Goal: Task Accomplishment & Management: Manage account settings

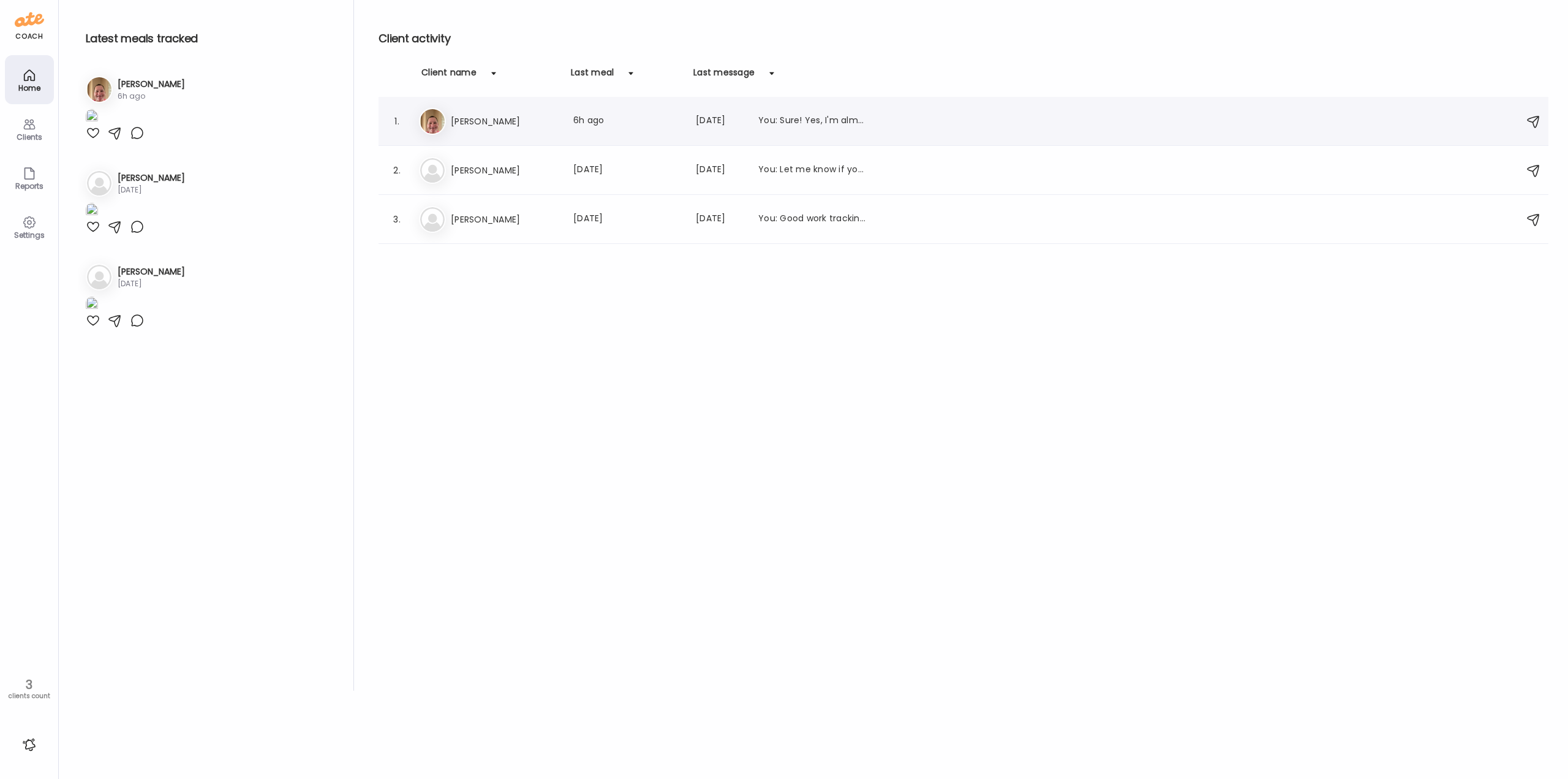
click at [483, 125] on h3 "[PERSON_NAME]" at bounding box center [505, 121] width 108 height 15
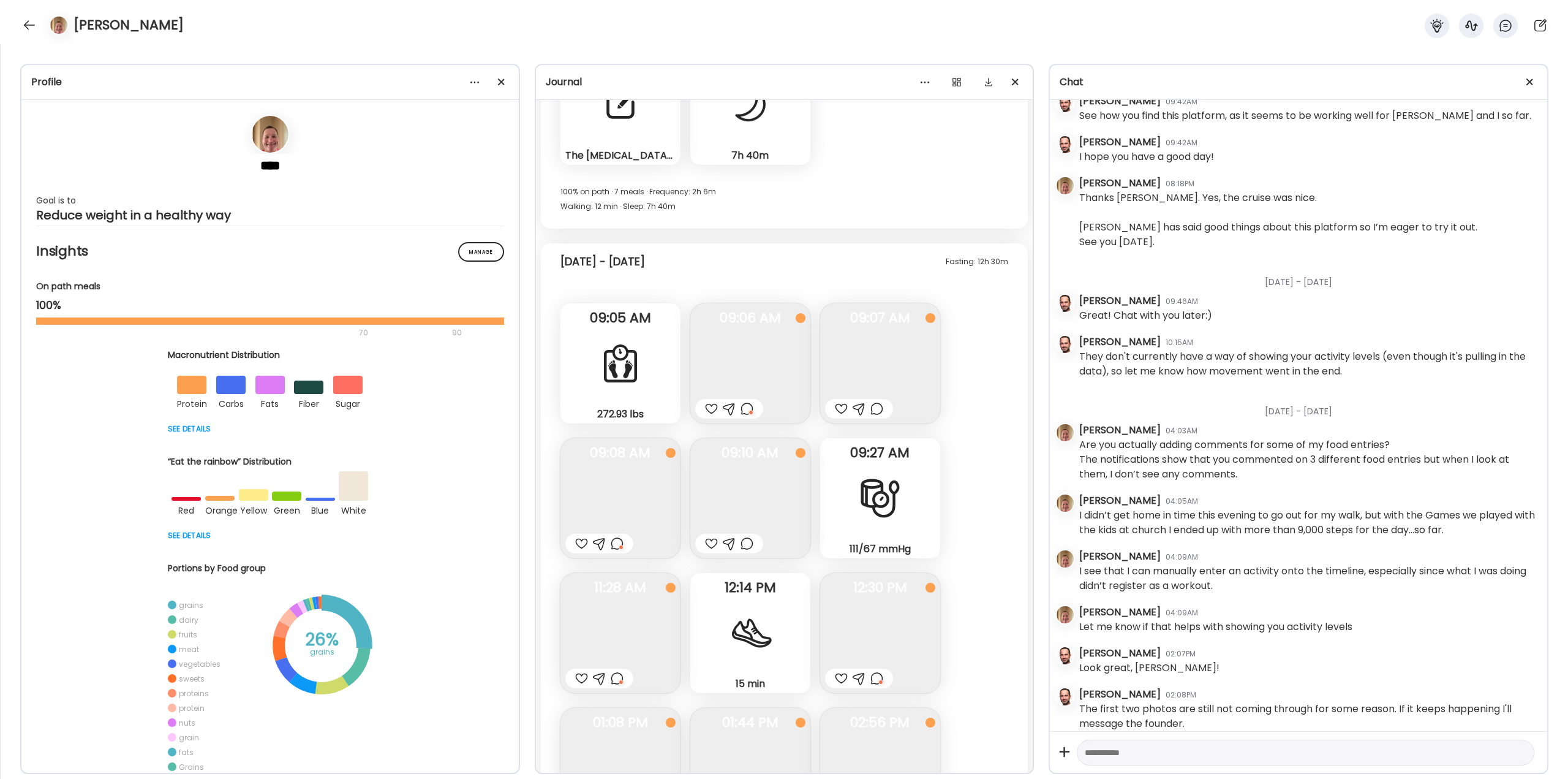
scroll to position [20344, 0]
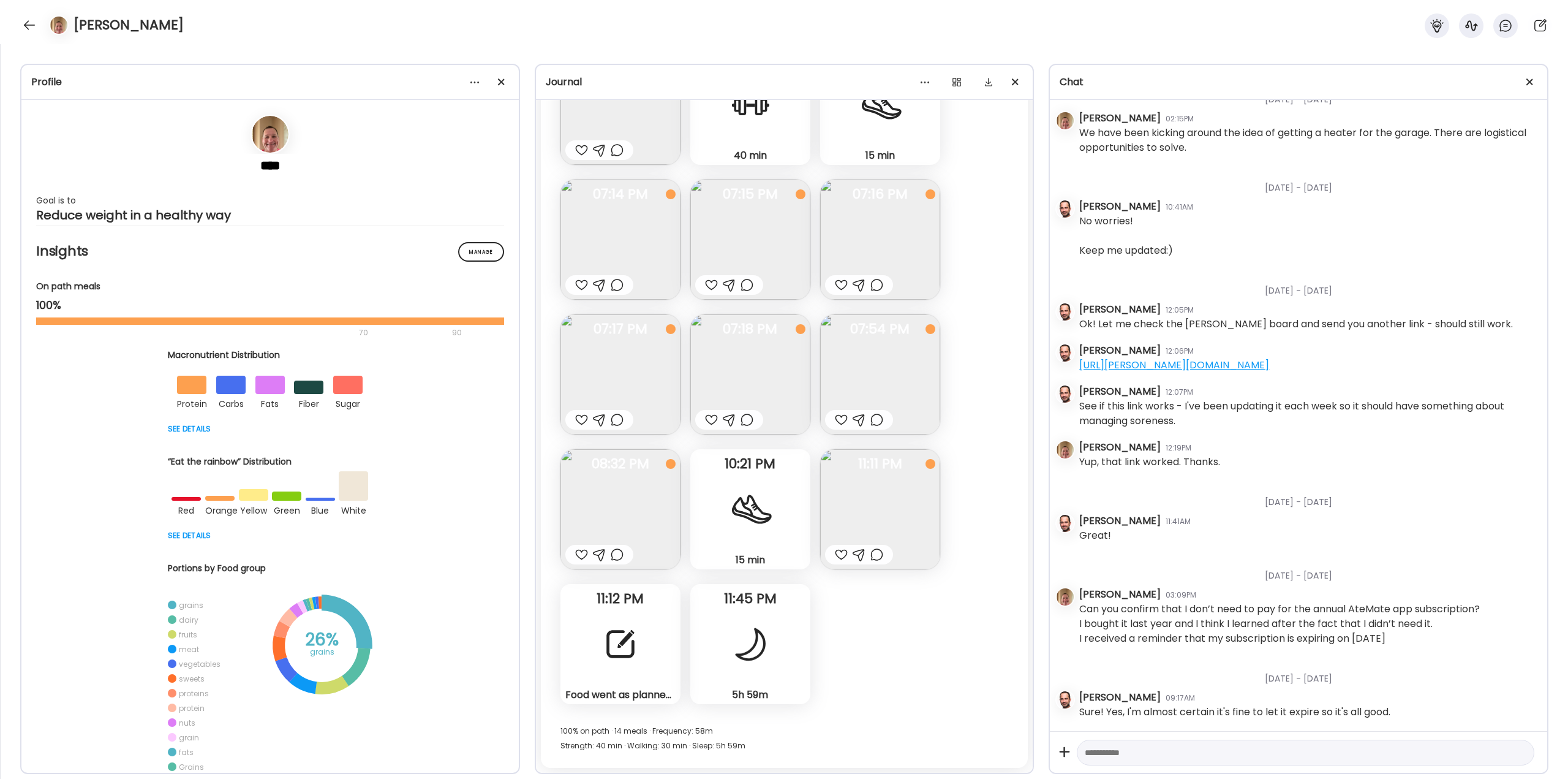
click at [988, 453] on div "Fasting: 14h 1m [DATE] 274.25 lbs Body Weight Note not added 08:02 AM Post Fire…" at bounding box center [784, 242] width 488 height 1052
click at [627, 623] on div at bounding box center [620, 643] width 44 height 44
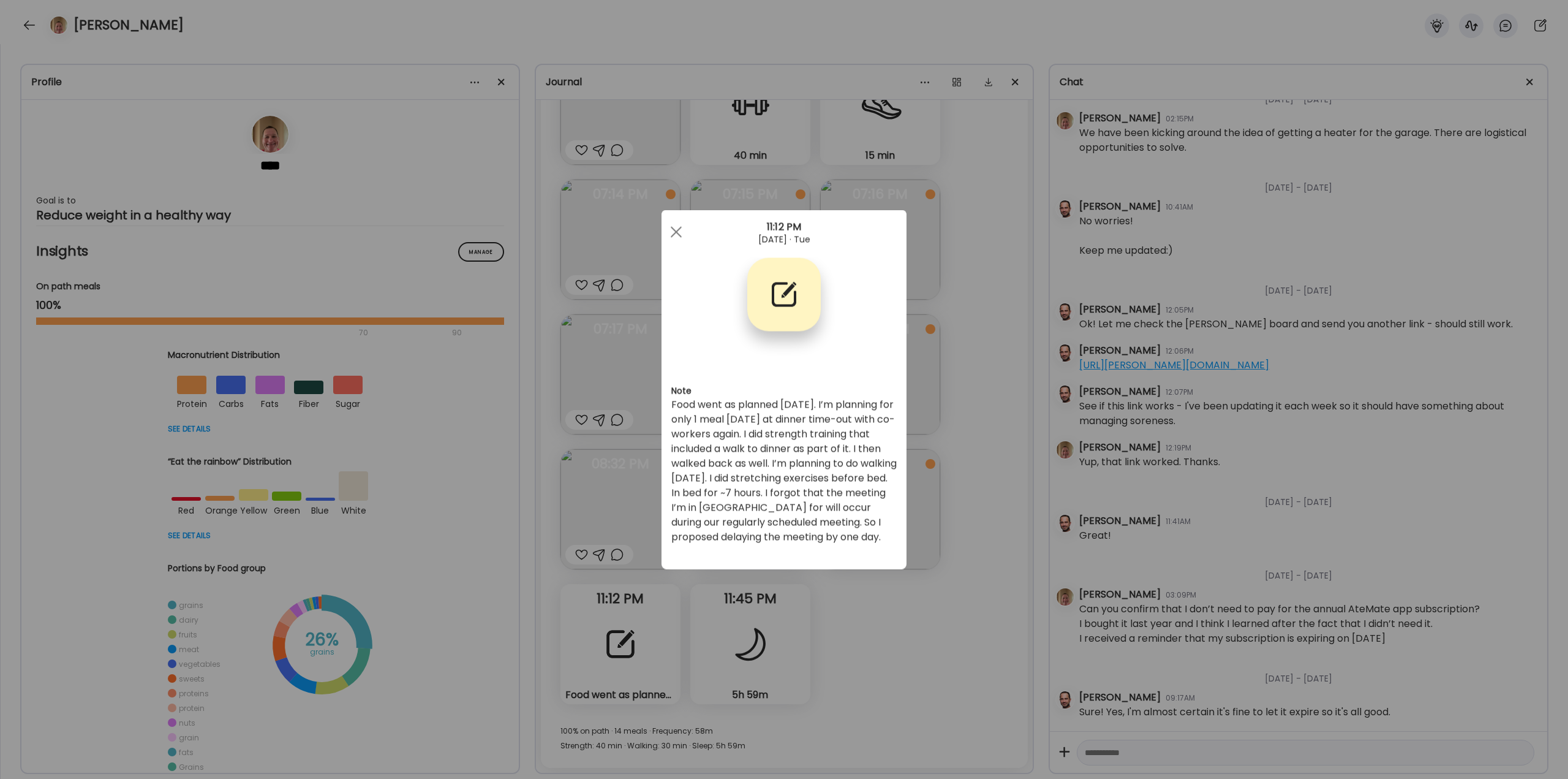
click at [959, 598] on div "Ate Coach Dashboard Wahoo! It’s official Take a moment to set up your Coach Pro…" at bounding box center [784, 389] width 1568 height 779
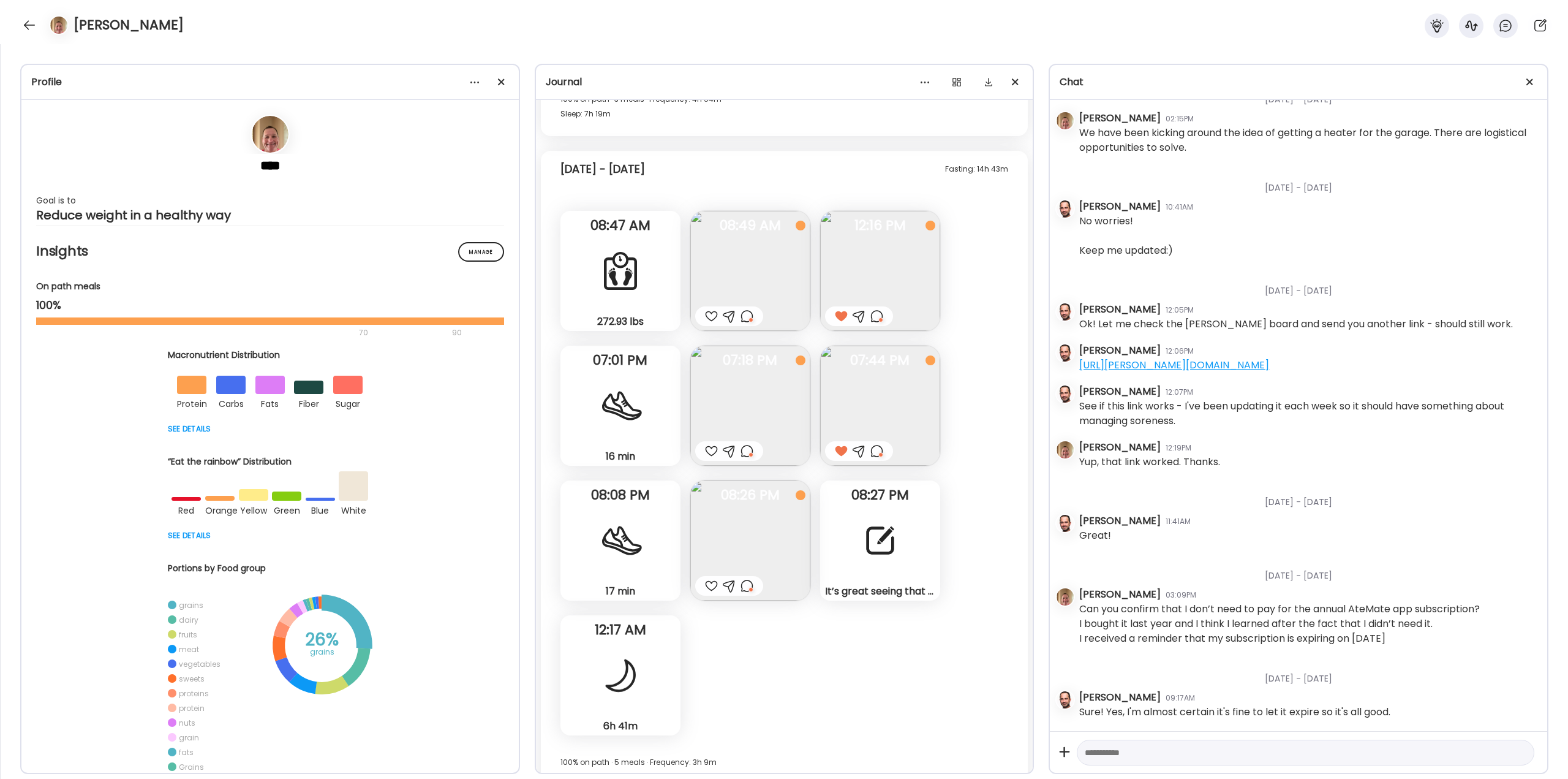
scroll to position [19242, 0]
click at [742, 278] on img at bounding box center [750, 274] width 120 height 120
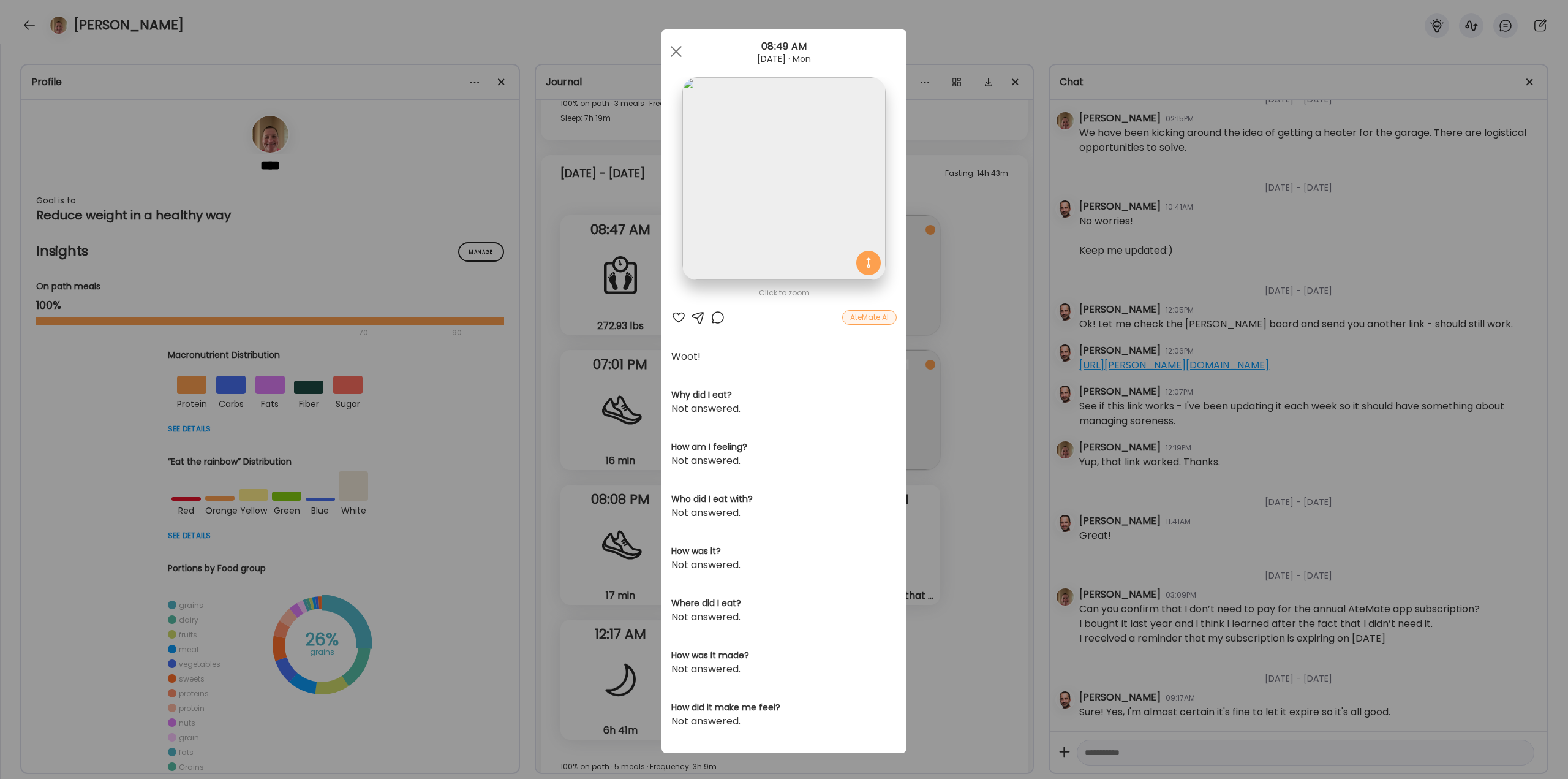
click at [958, 367] on div "Ate Coach Dashboard Wahoo! It’s official Take a moment to set up your Coach Pro…" at bounding box center [784, 389] width 1568 height 779
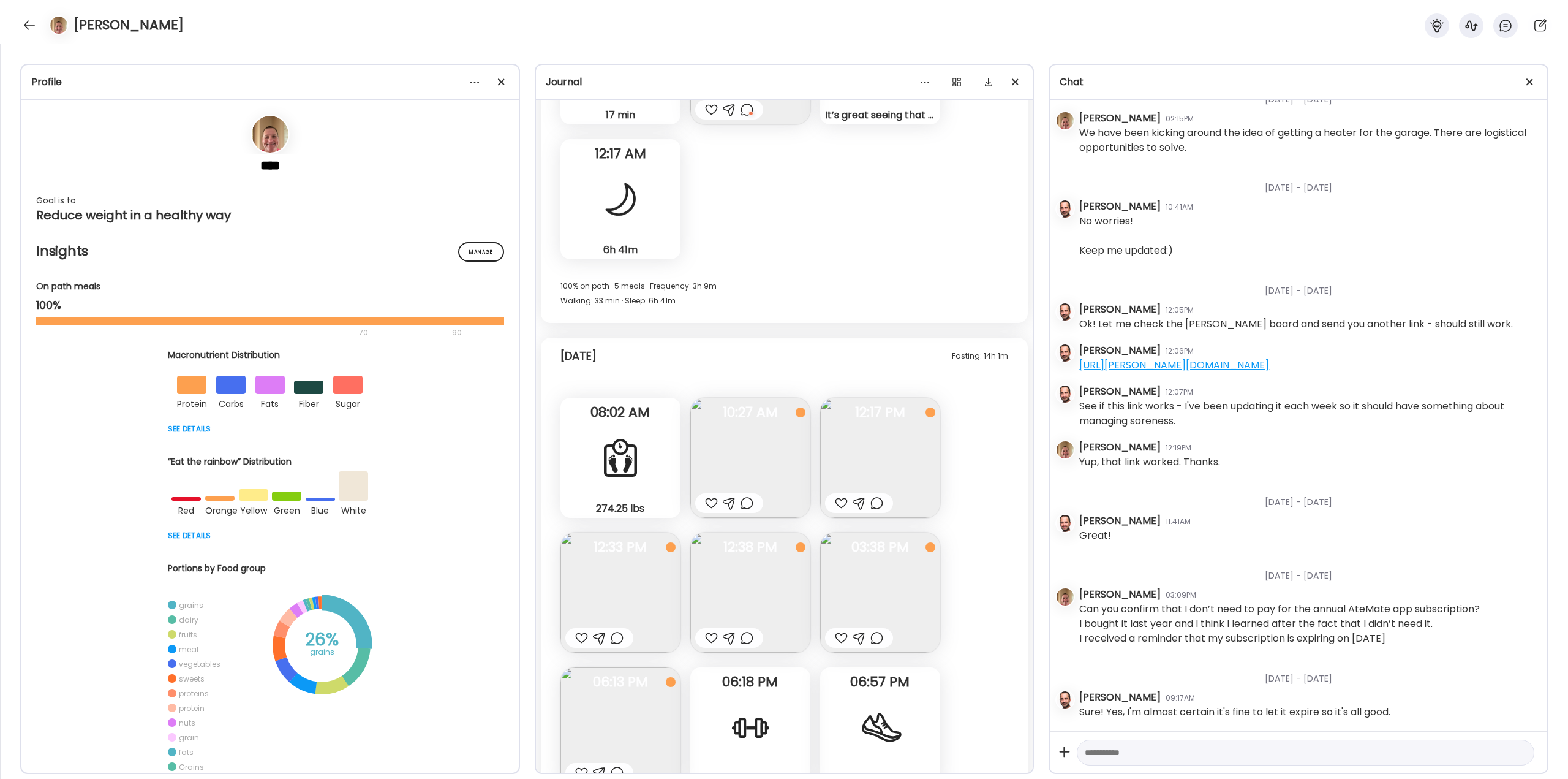
scroll to position [19732, 0]
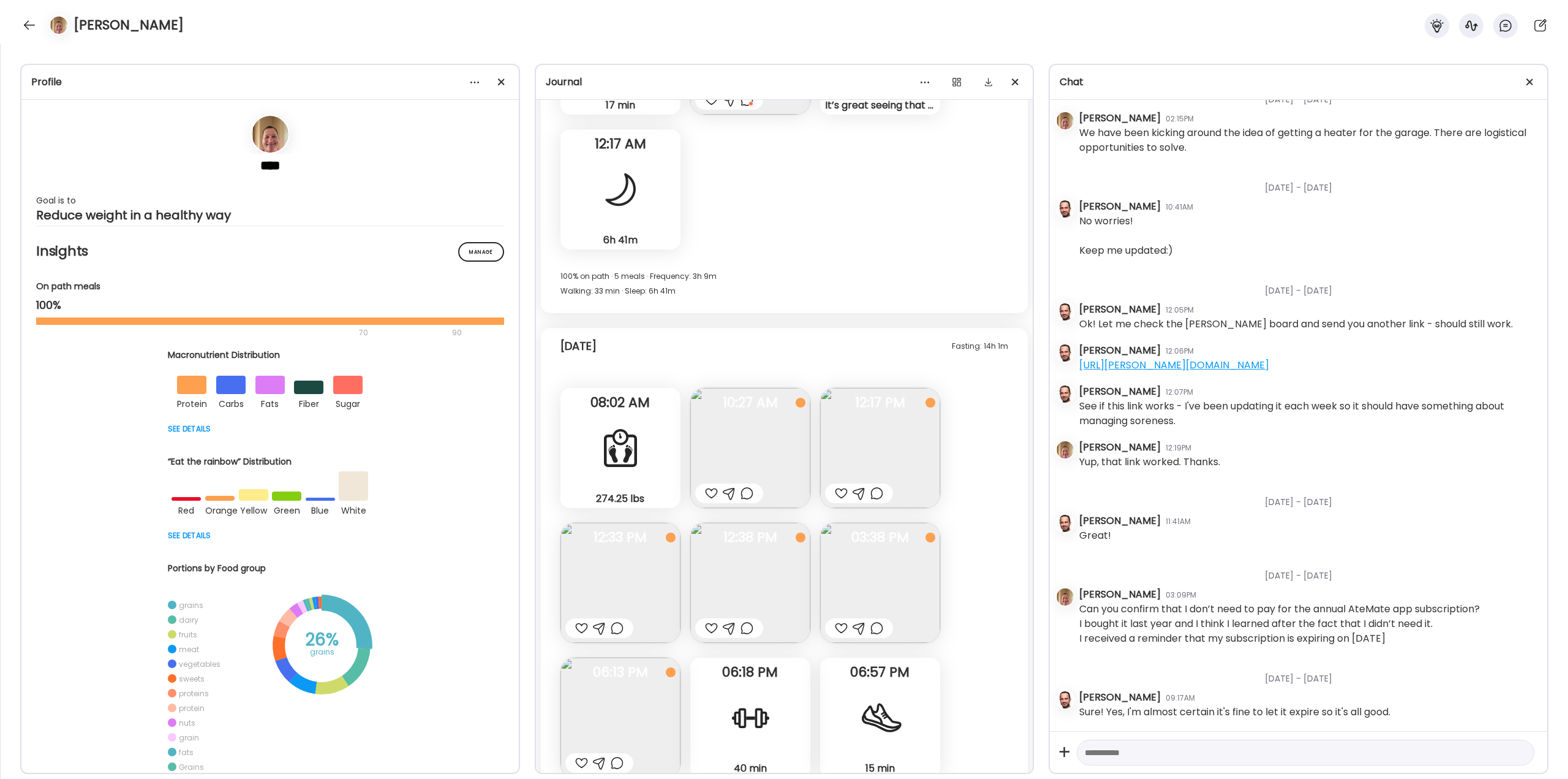
click at [750, 443] on img at bounding box center [750, 448] width 120 height 120
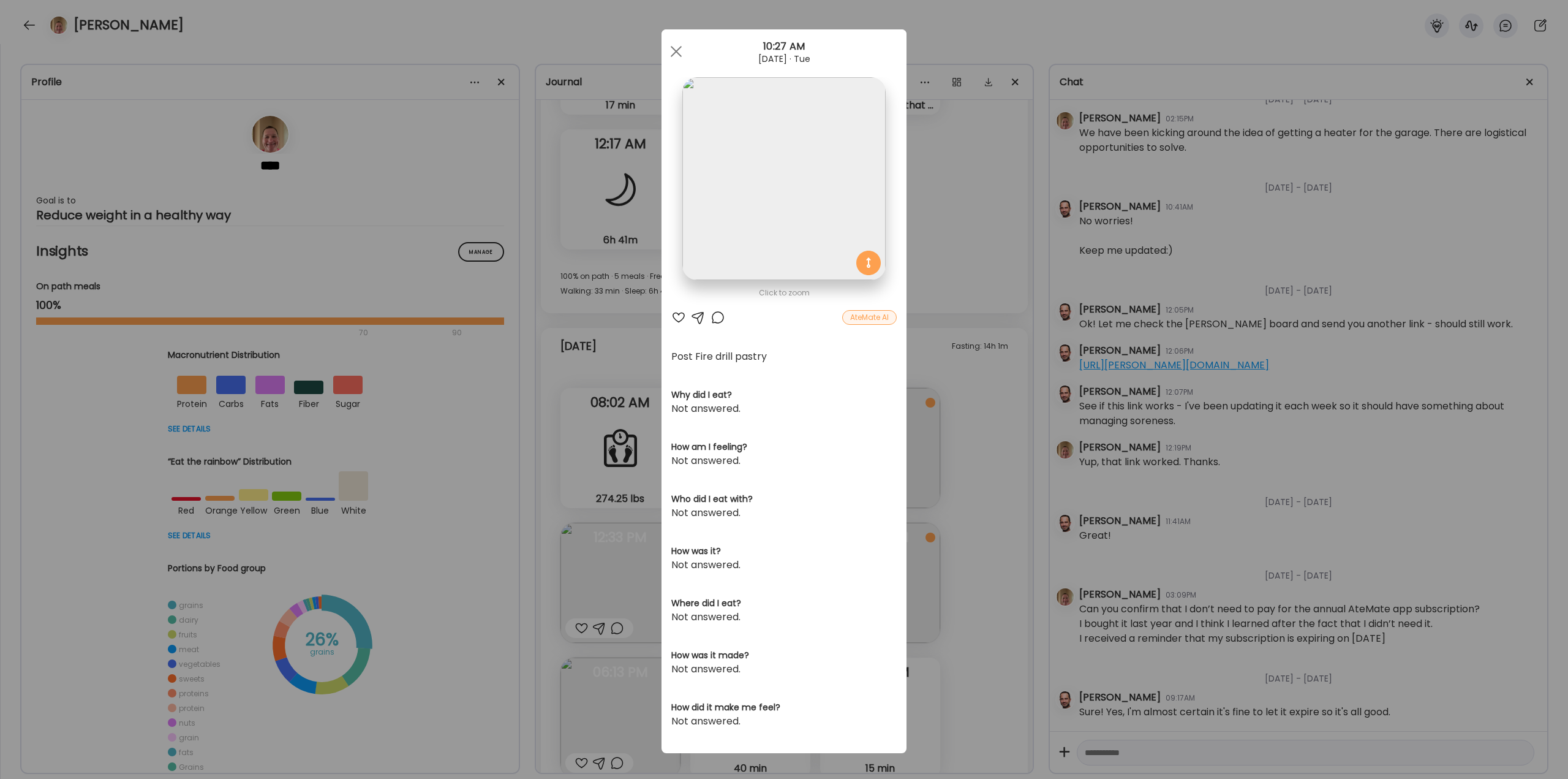
click at [962, 369] on div "Ate Coach Dashboard Wahoo! It’s official Take a moment to set up your Coach Pro…" at bounding box center [784, 389] width 1568 height 779
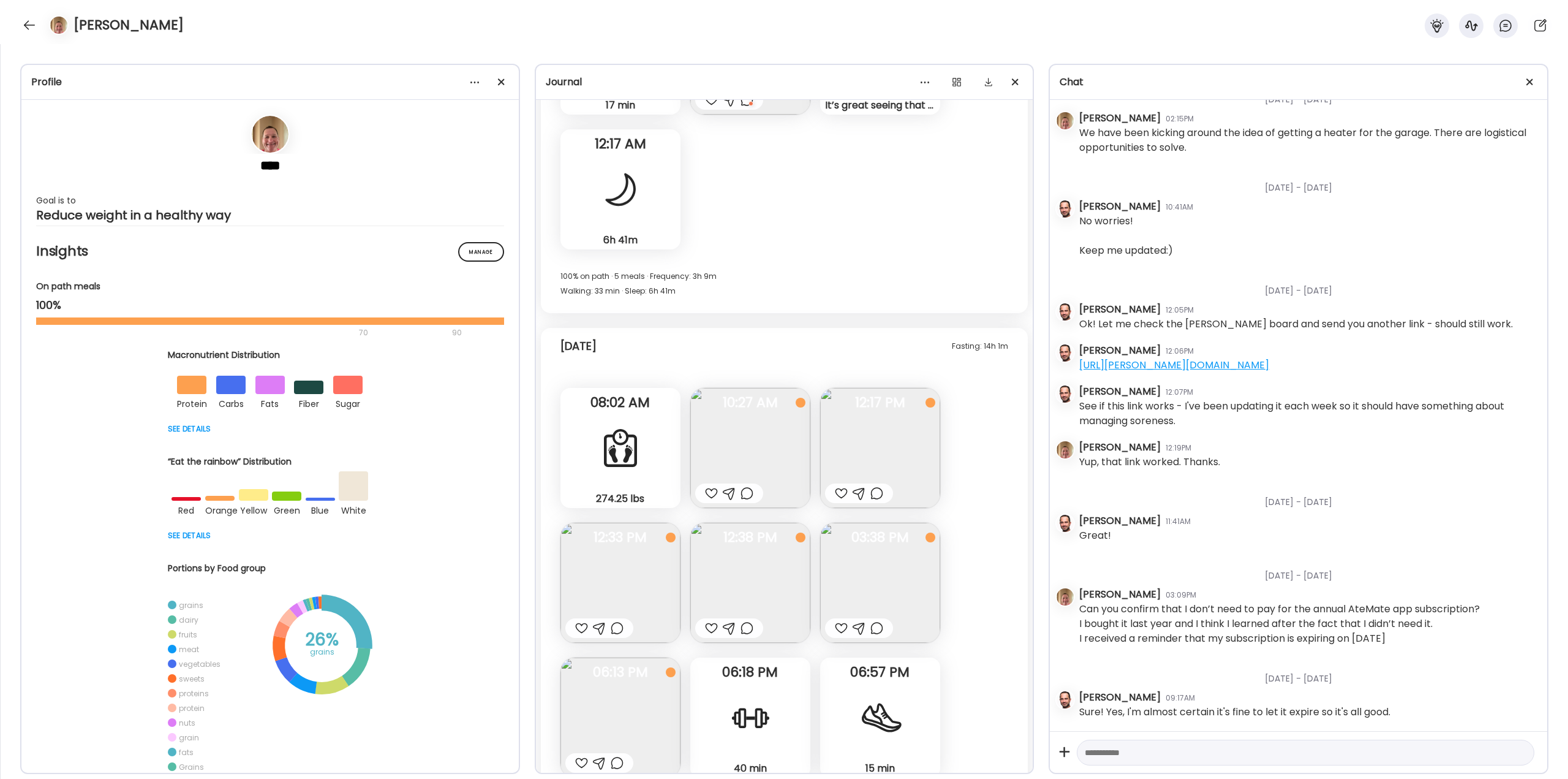
click at [750, 440] on img at bounding box center [750, 448] width 120 height 120
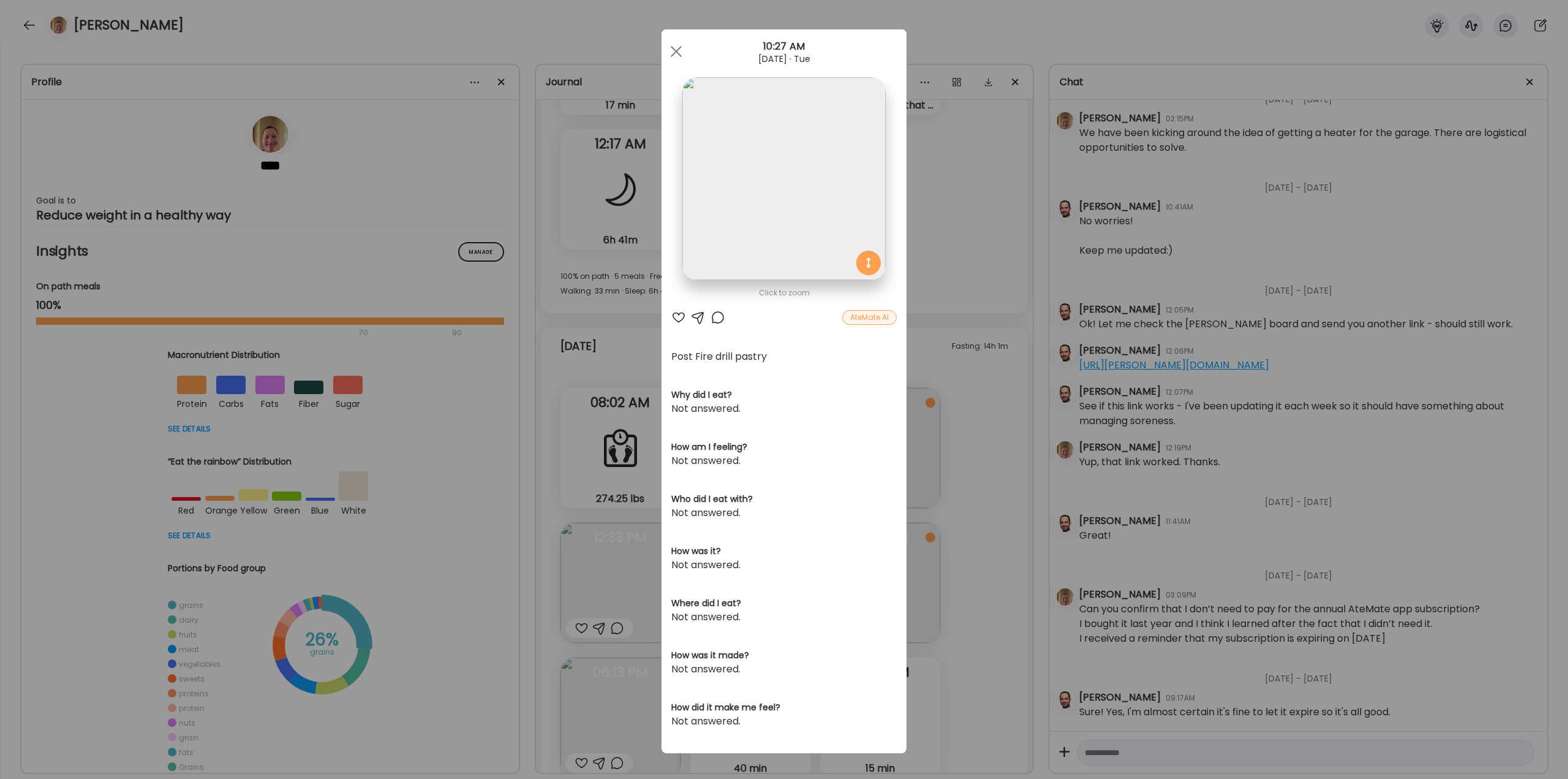
click at [713, 317] on div at bounding box center [718, 317] width 15 height 15
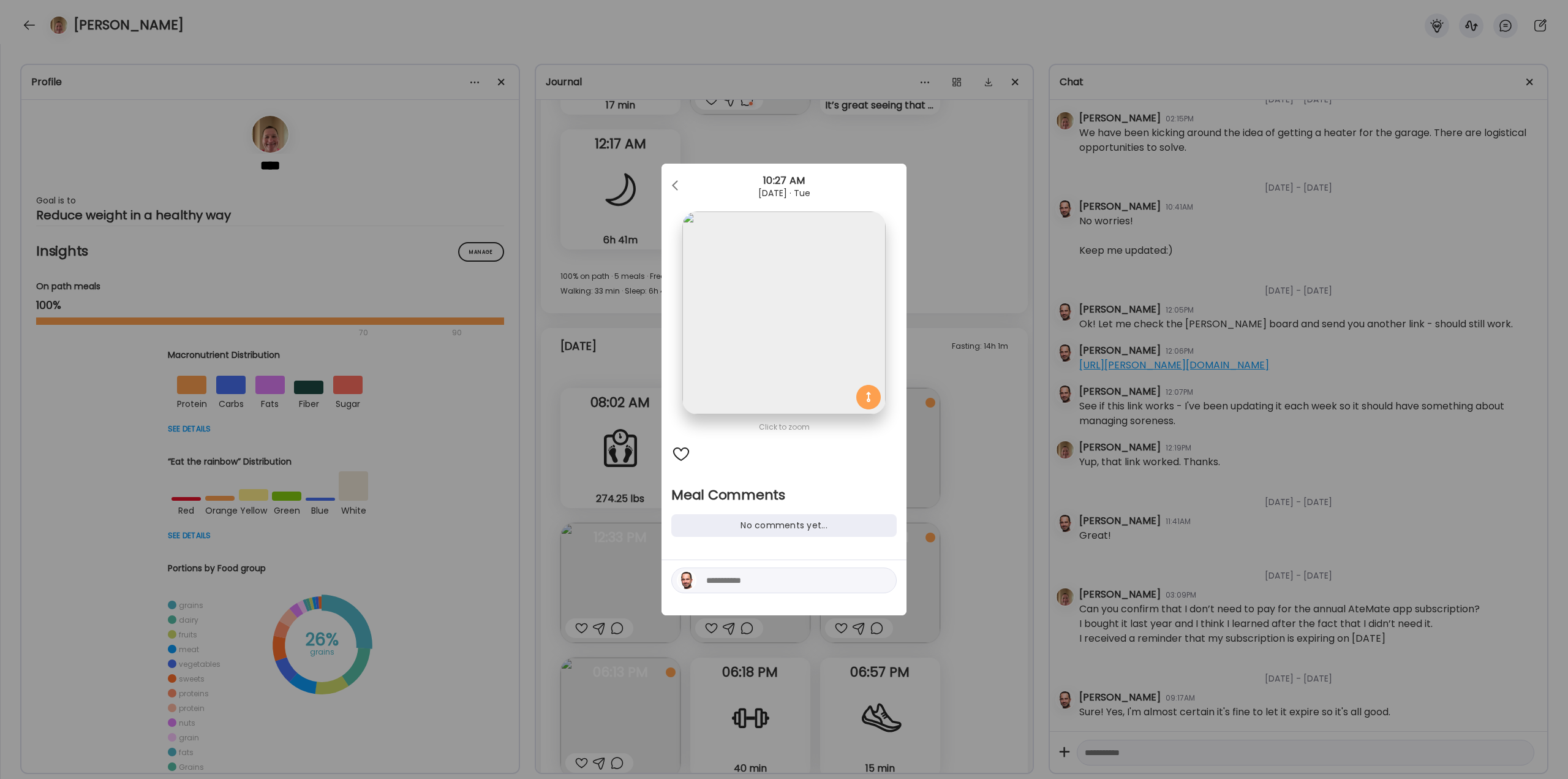
click at [784, 584] on textarea at bounding box center [788, 580] width 165 height 15
type textarea "**********"
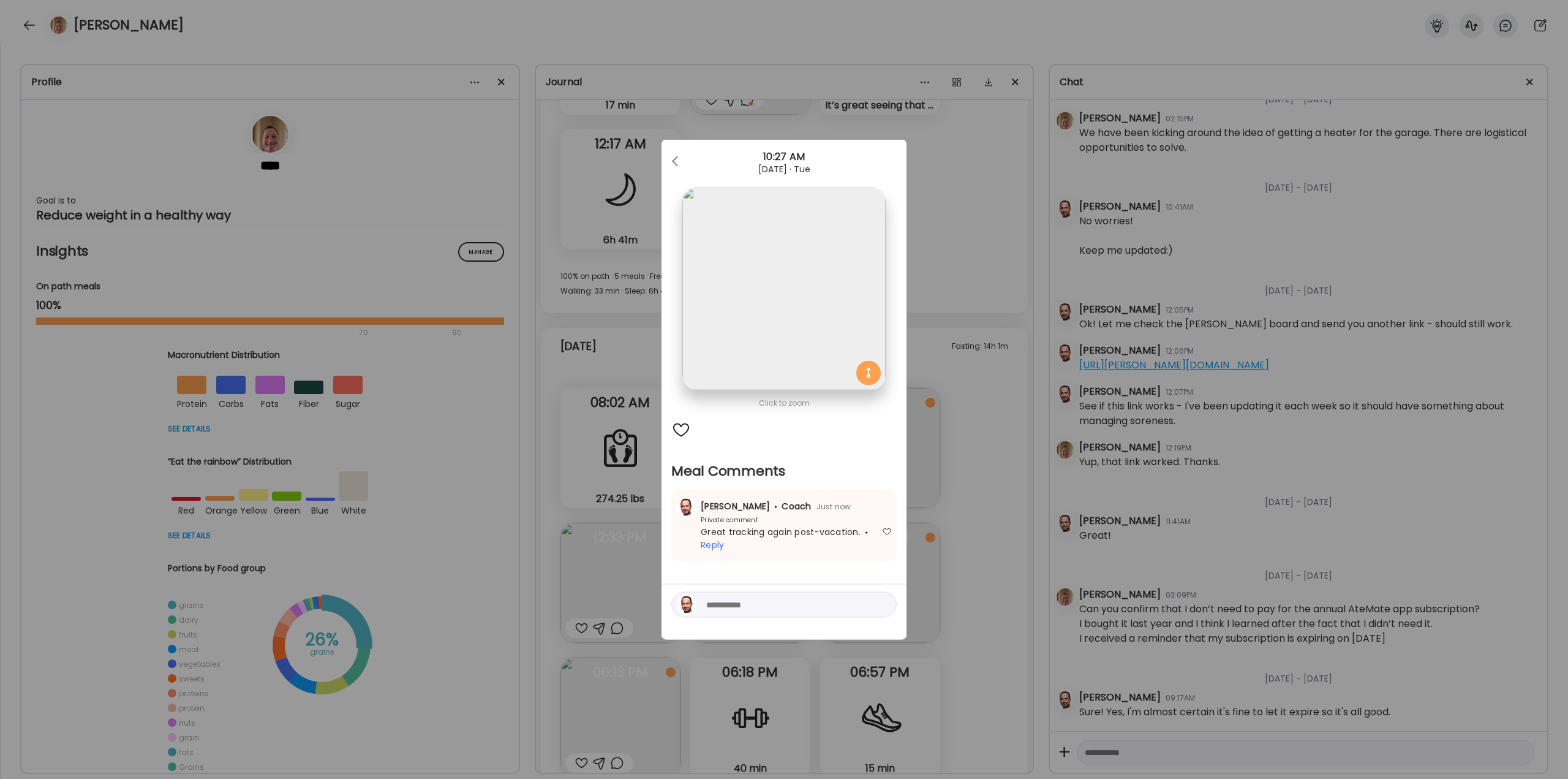
click at [969, 495] on div "Ate Coach Dashboard Wahoo! It’s official Take a moment to set up your Coach Pro…" at bounding box center [784, 389] width 1568 height 779
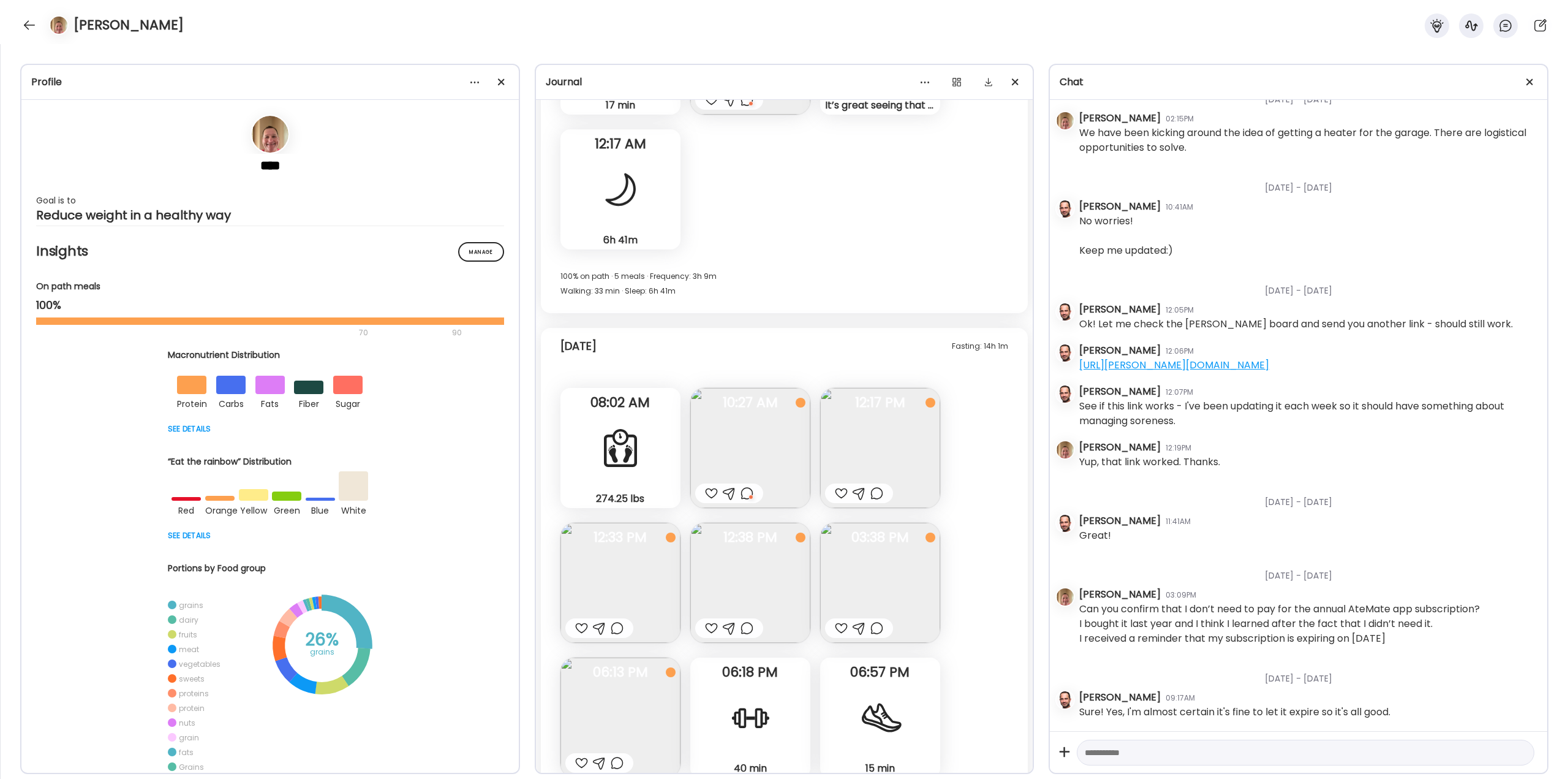
click at [869, 458] on img at bounding box center [880, 448] width 120 height 120
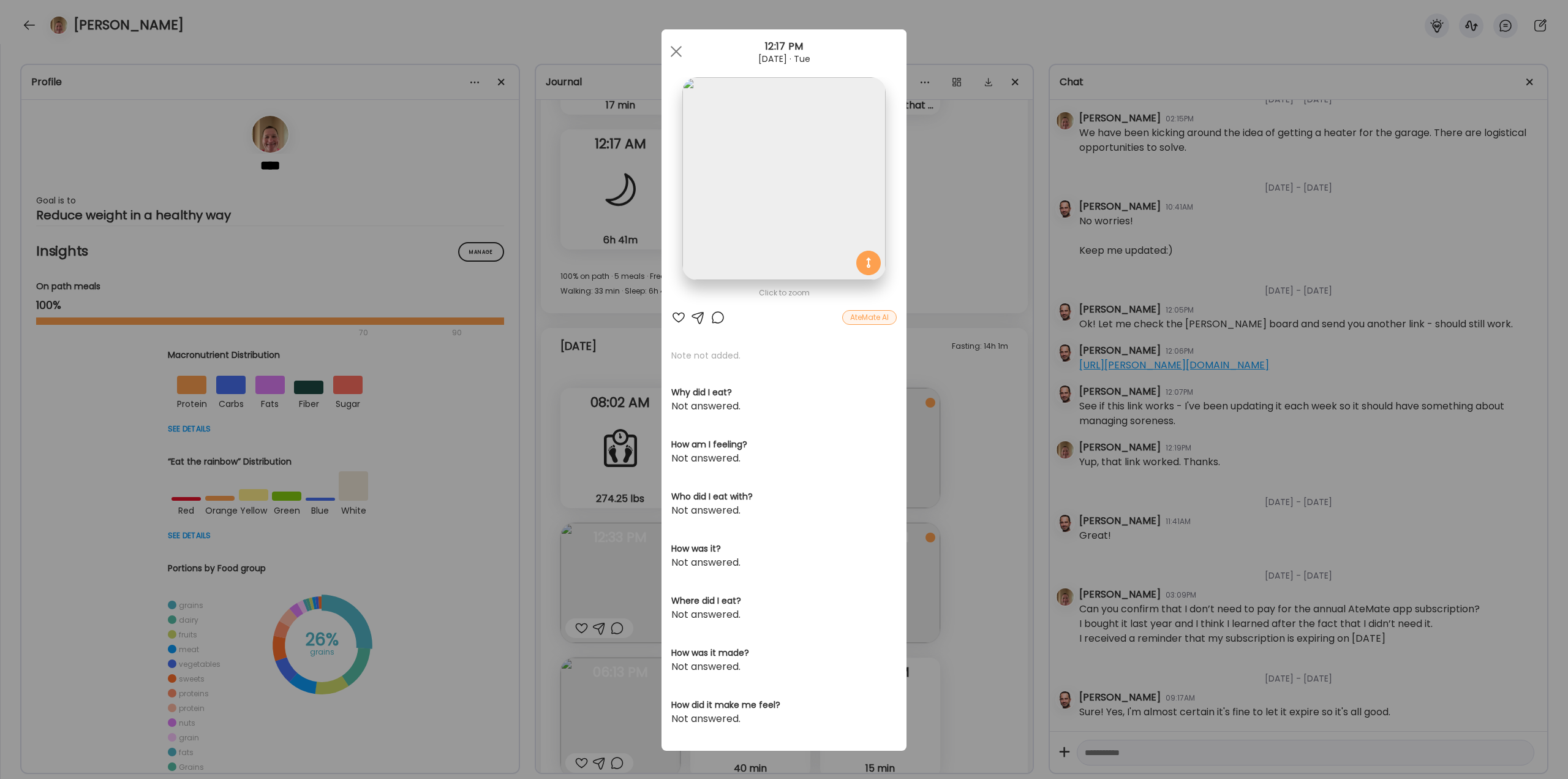
click at [973, 574] on div "Ate Coach Dashboard Wahoo! It’s official Take a moment to set up your Coach Pro…" at bounding box center [784, 389] width 1568 height 779
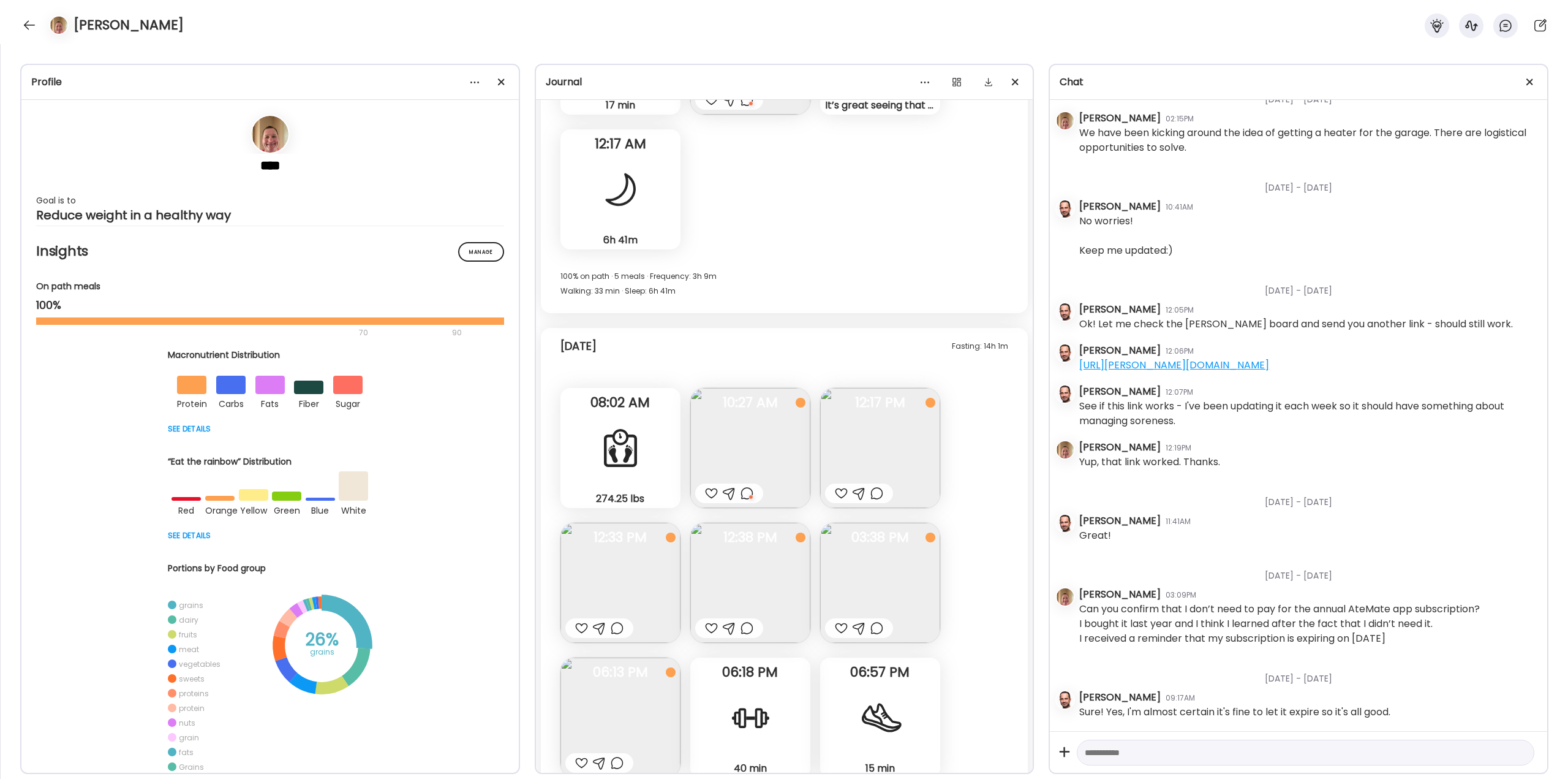
click at [842, 492] on div at bounding box center [841, 494] width 13 height 15
click at [881, 494] on div at bounding box center [877, 494] width 13 height 15
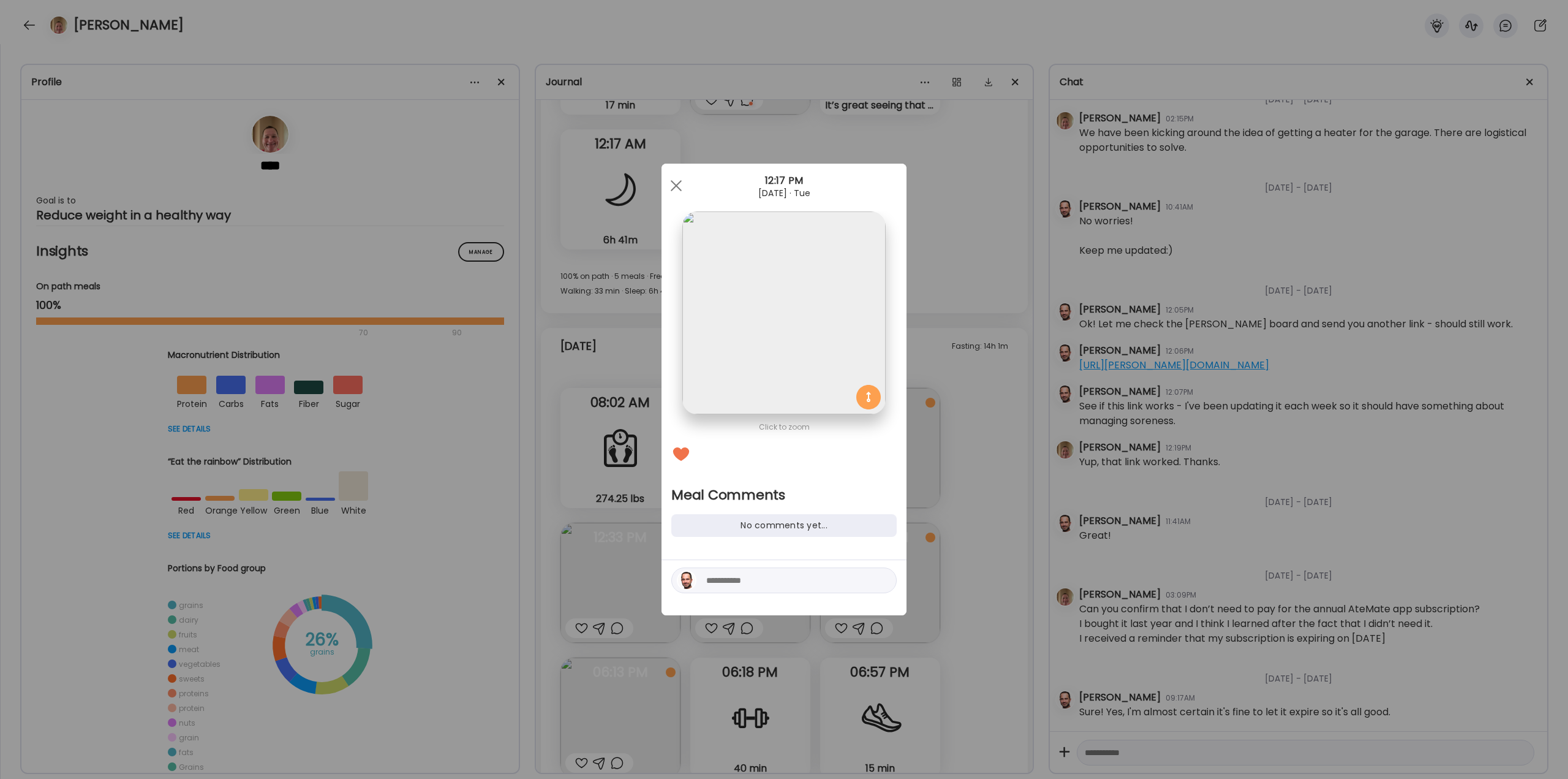
click at [804, 589] on div at bounding box center [784, 580] width 226 height 26
click at [801, 573] on textarea at bounding box center [788, 580] width 165 height 15
type textarea "**********"
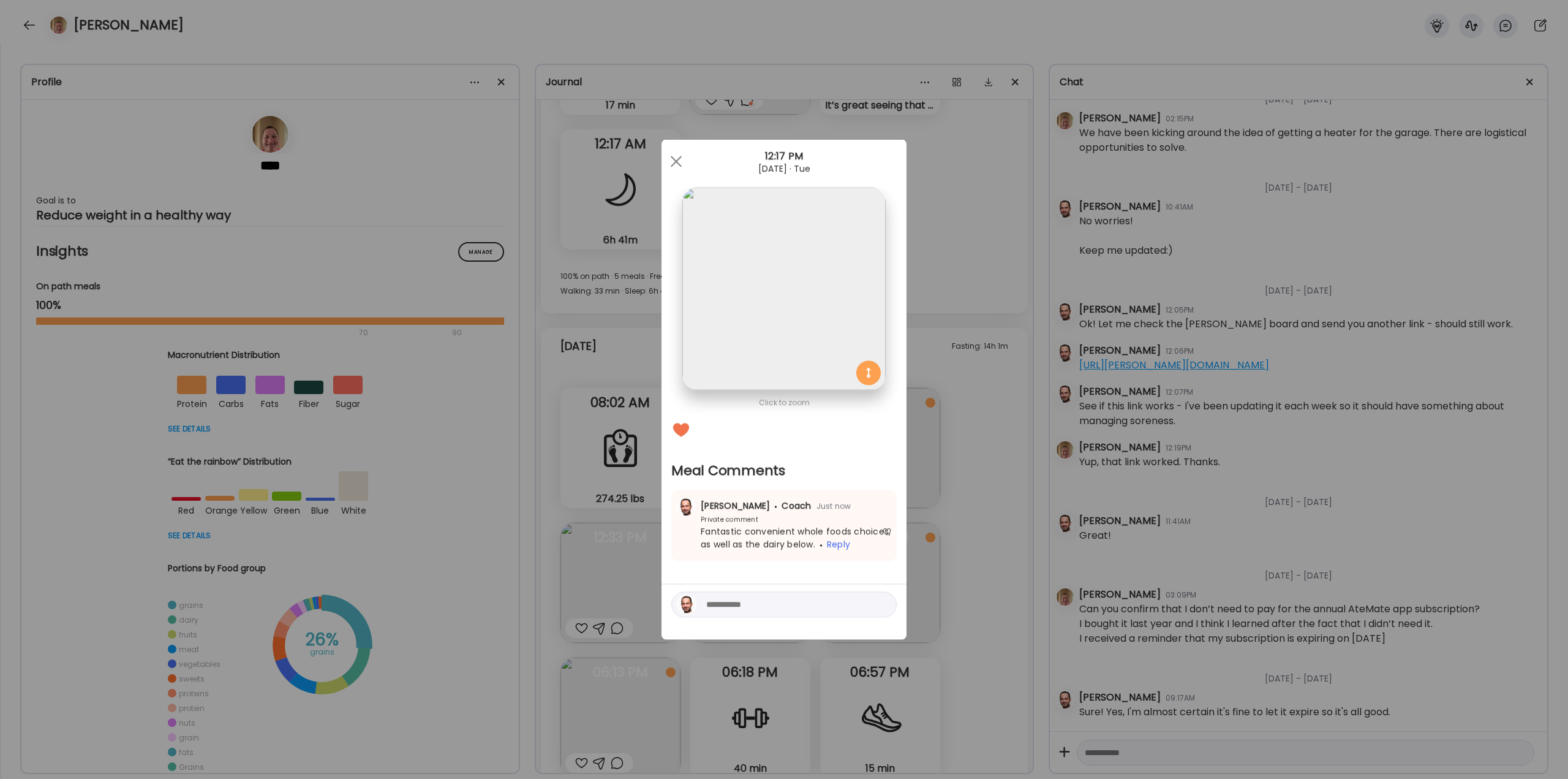
click at [975, 537] on div "Ate Coach Dashboard Wahoo! It’s official Take a moment to set up your Coach Pro…" at bounding box center [784, 389] width 1568 height 779
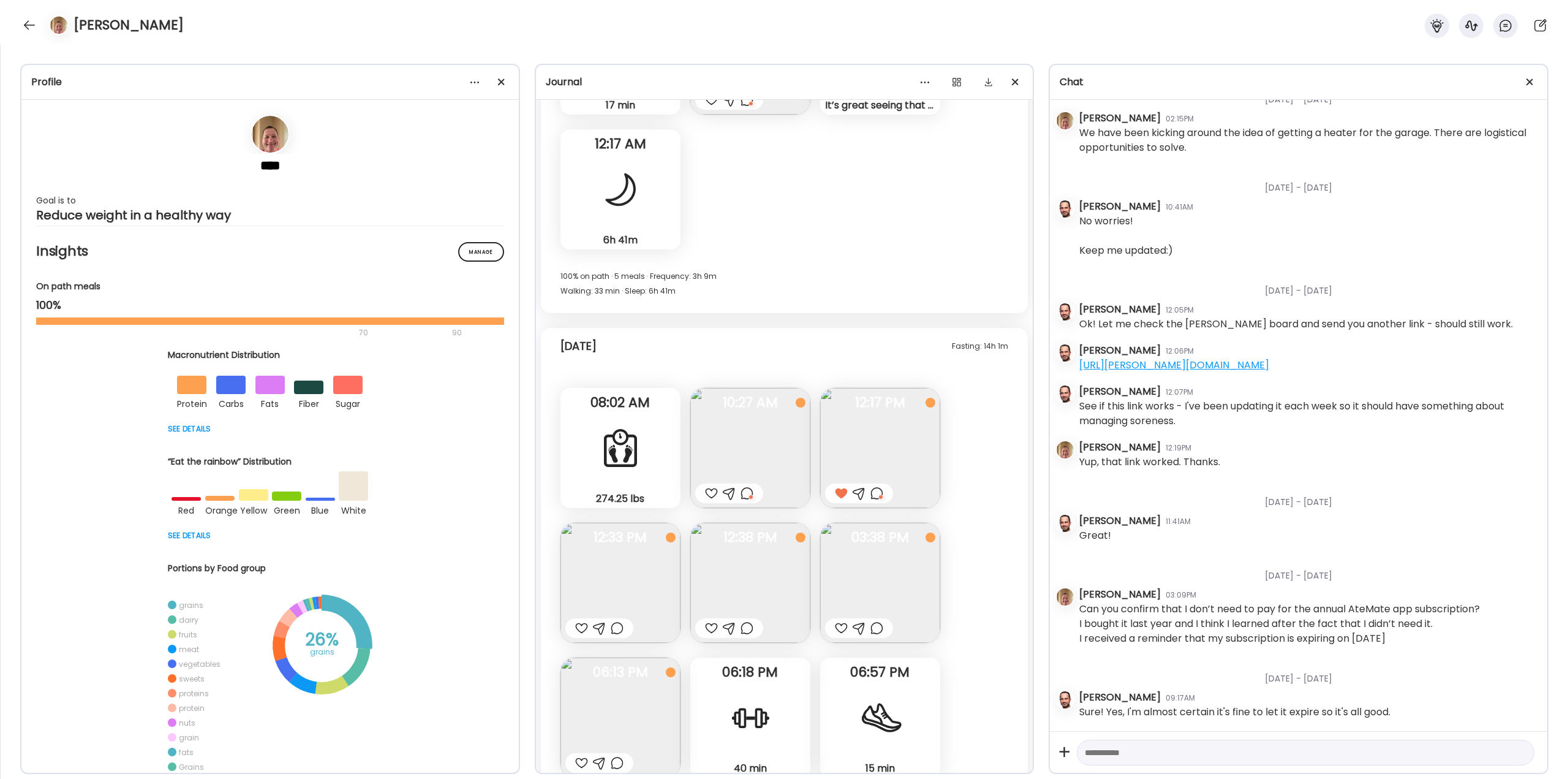
click at [578, 624] on div at bounding box center [582, 628] width 13 height 15
click at [842, 629] on div at bounding box center [841, 628] width 13 height 15
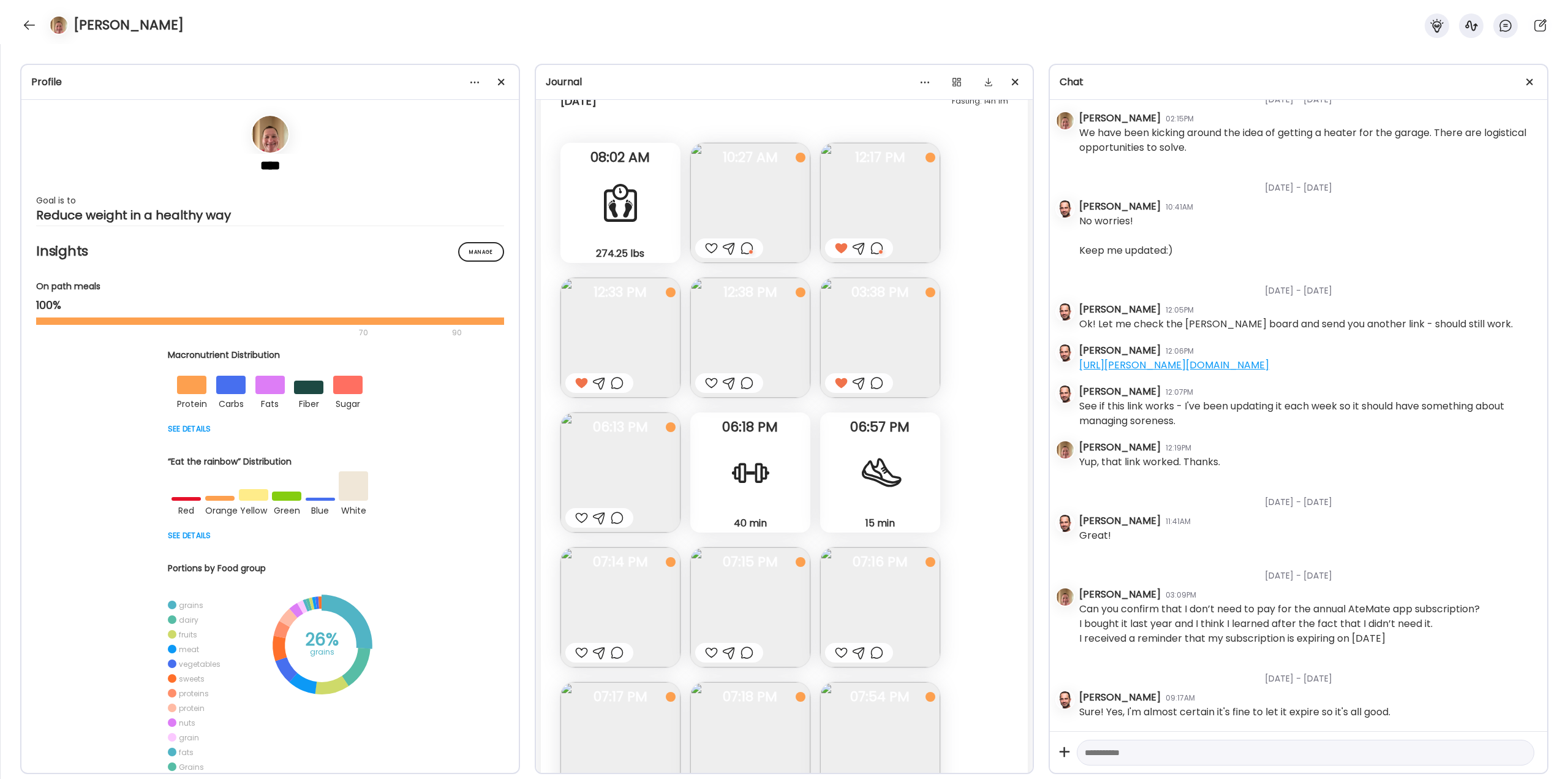
click at [614, 520] on div at bounding box center [617, 518] width 13 height 15
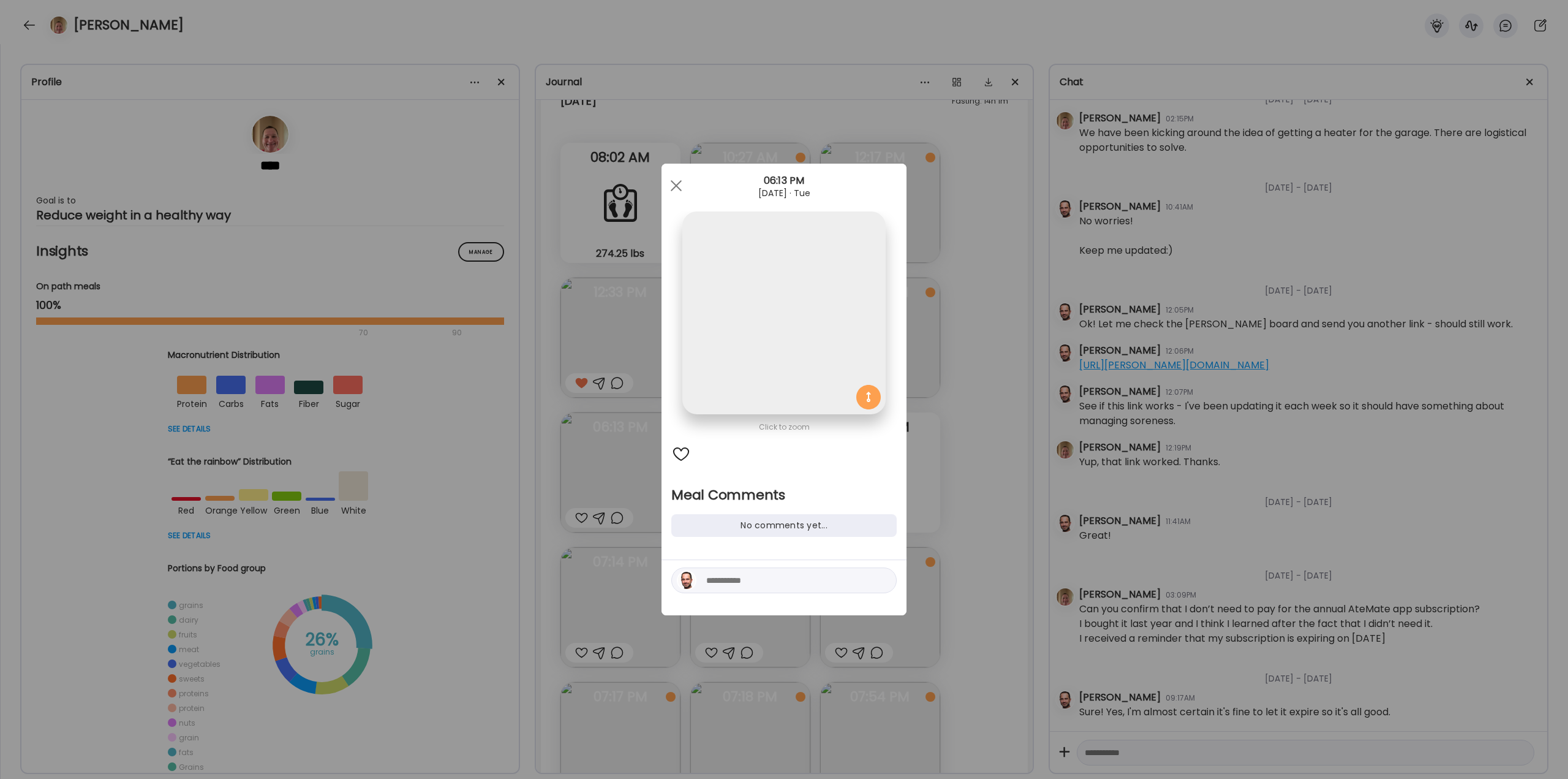
click at [735, 574] on textarea at bounding box center [788, 580] width 165 height 15
click at [963, 462] on div "Ate Coach Dashboard Wahoo! It’s official Take a moment to set up your Coach Pro…" at bounding box center [784, 389] width 1568 height 779
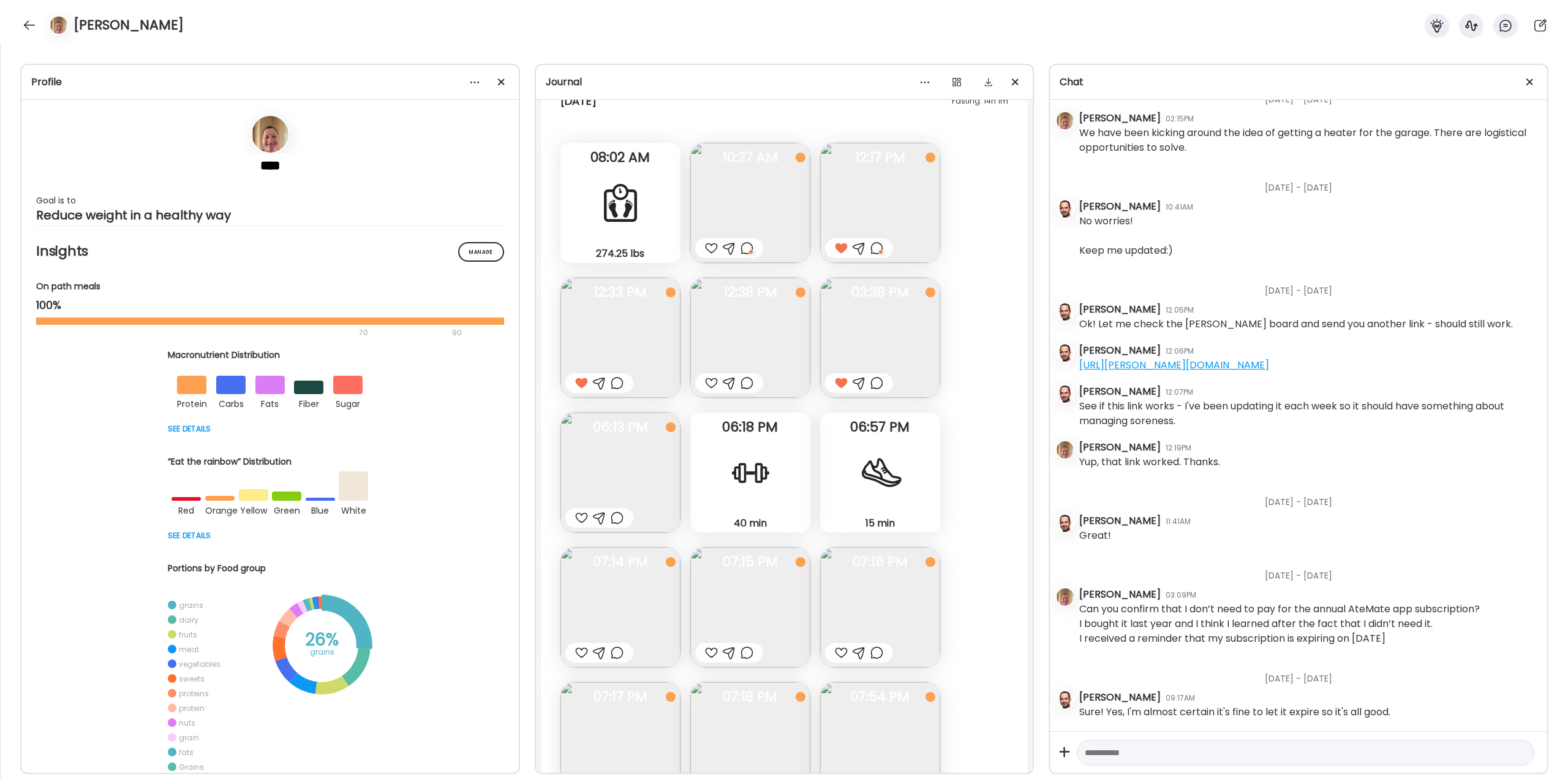
click at [584, 514] on div at bounding box center [582, 518] width 13 height 15
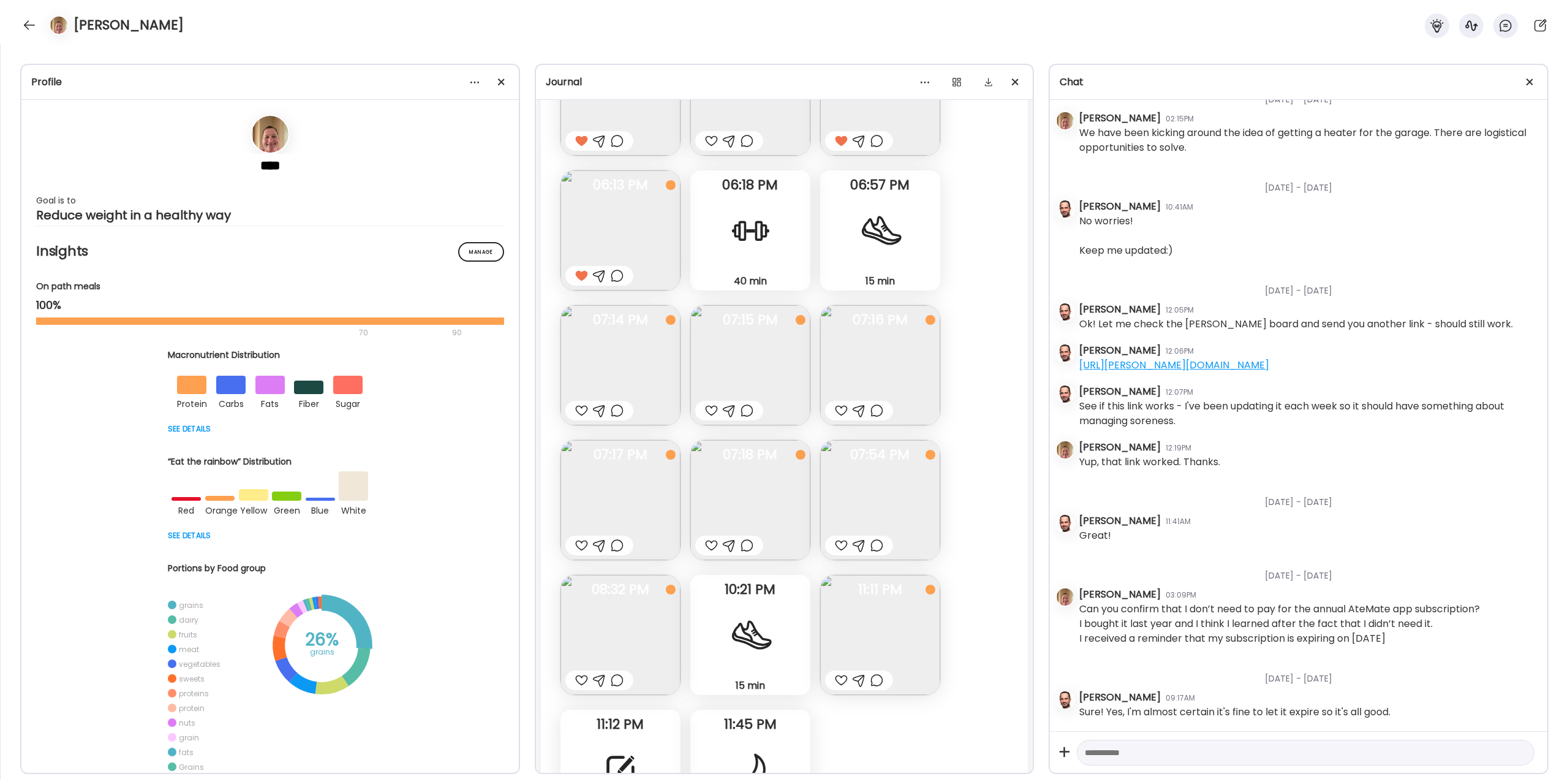
scroll to position [20222, 0]
click at [638, 333] on img at bounding box center [620, 362] width 120 height 120
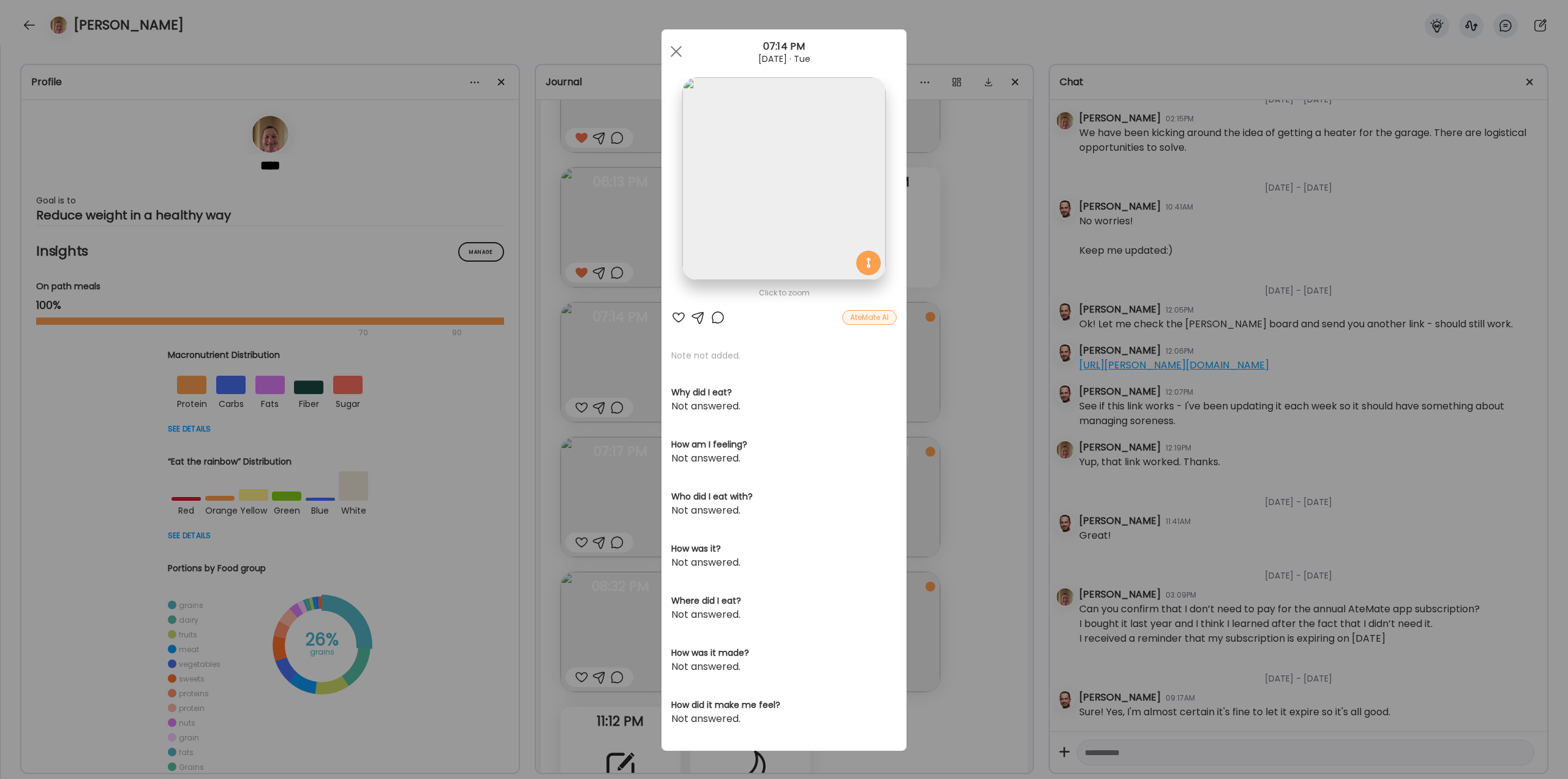
drag, startPoint x: 969, startPoint y: 436, endPoint x: 996, endPoint y: 452, distance: 31.4
click at [973, 437] on div "Ate Coach Dashboard Wahoo! It’s official Take a moment to set up your Coach Pro…" at bounding box center [784, 389] width 1568 height 779
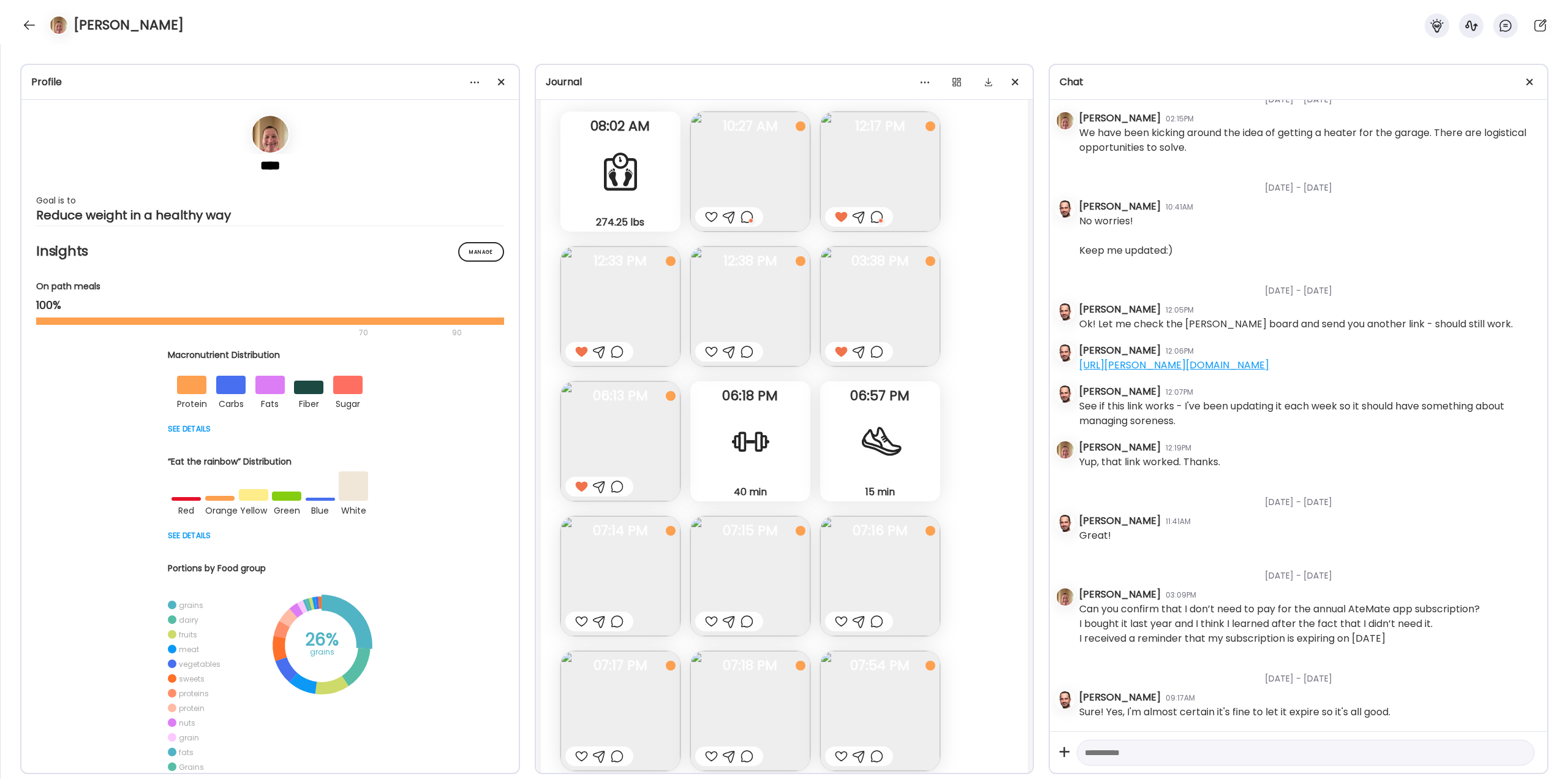
scroll to position [20038, 0]
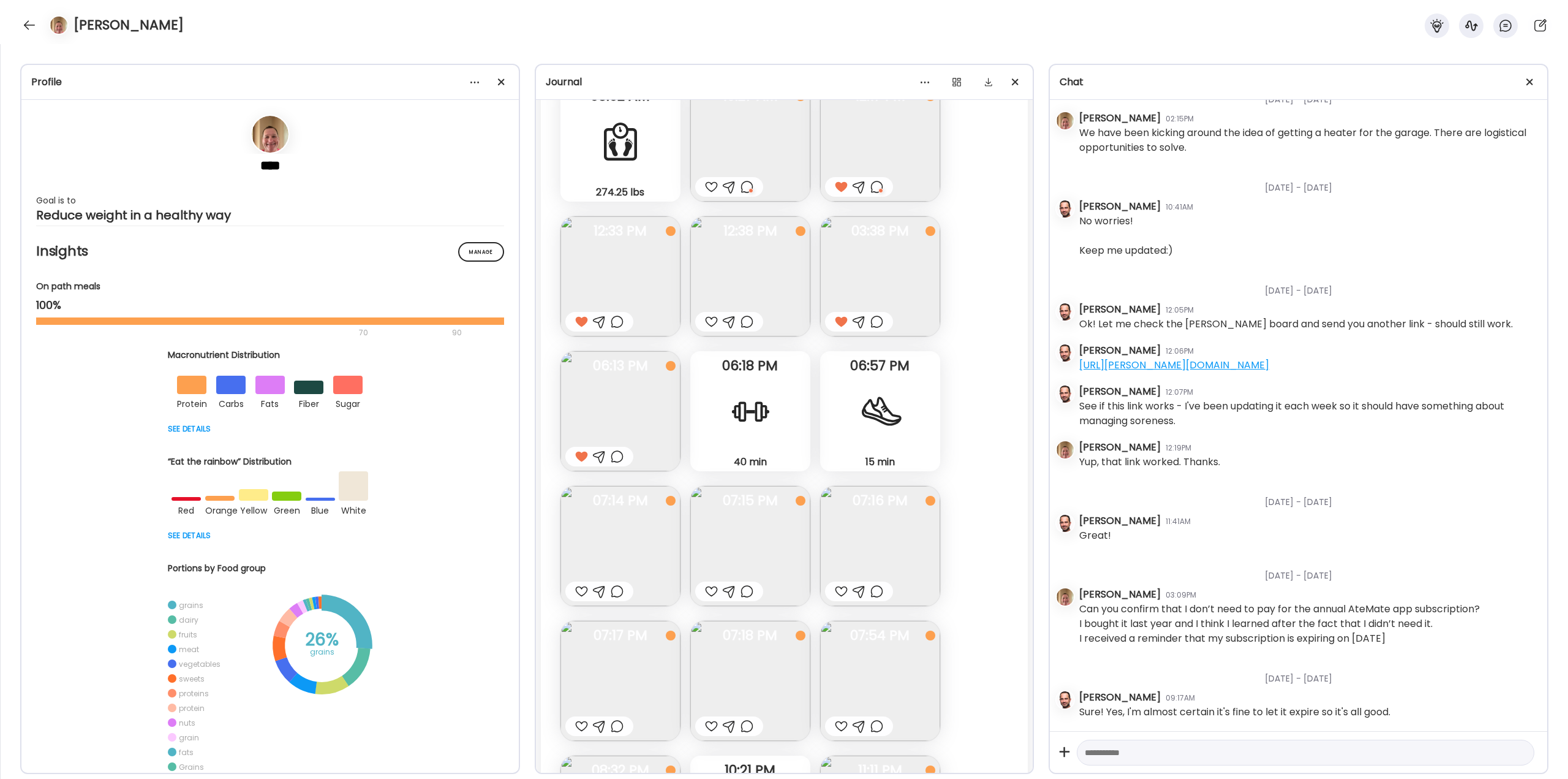
click at [791, 539] on img at bounding box center [750, 546] width 120 height 120
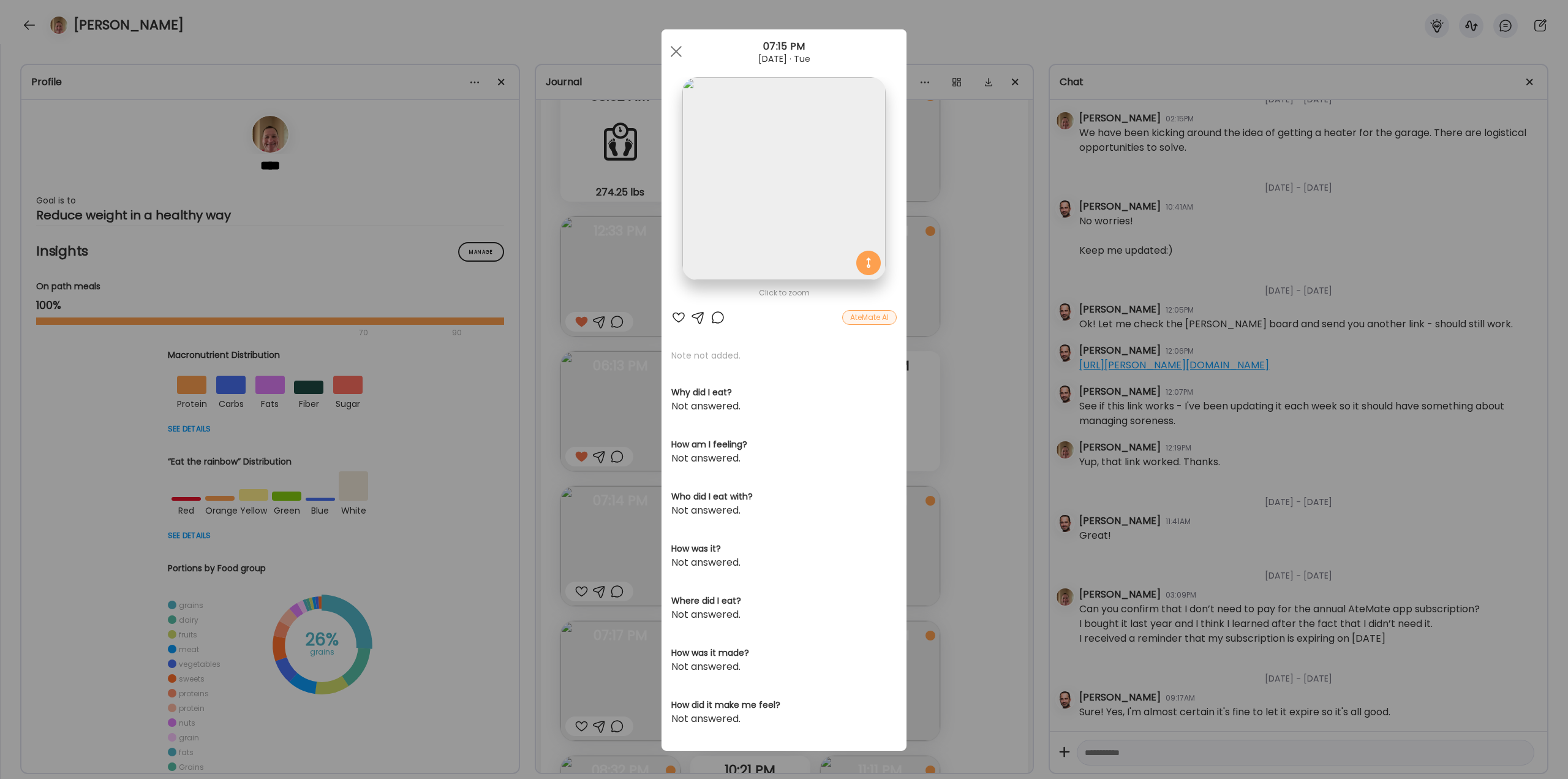
click at [1008, 452] on div "Ate Coach Dashboard Wahoo! It’s official Take a moment to set up your Coach Pro…" at bounding box center [784, 389] width 1568 height 779
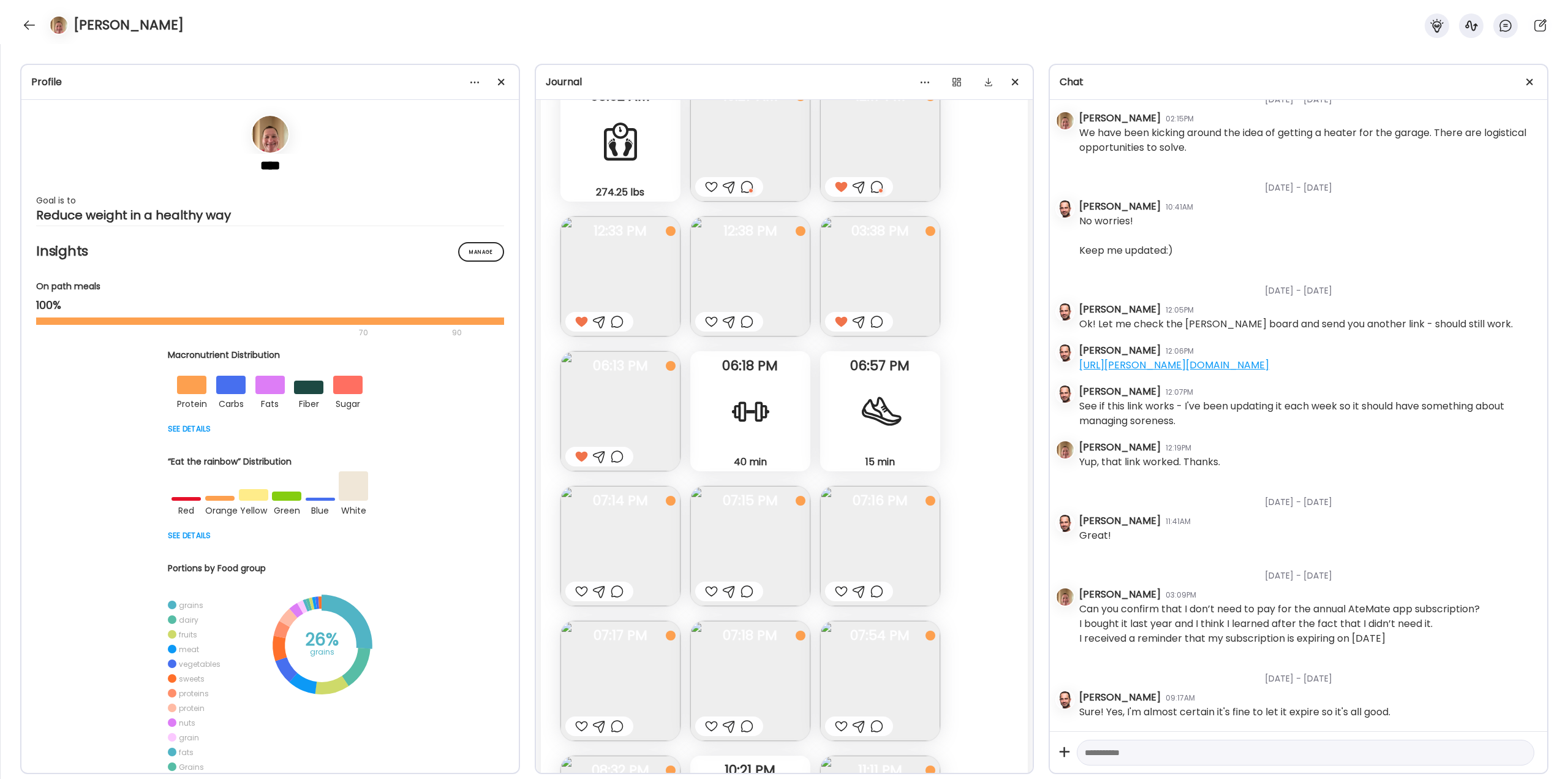
click at [913, 529] on img at bounding box center [880, 546] width 120 height 120
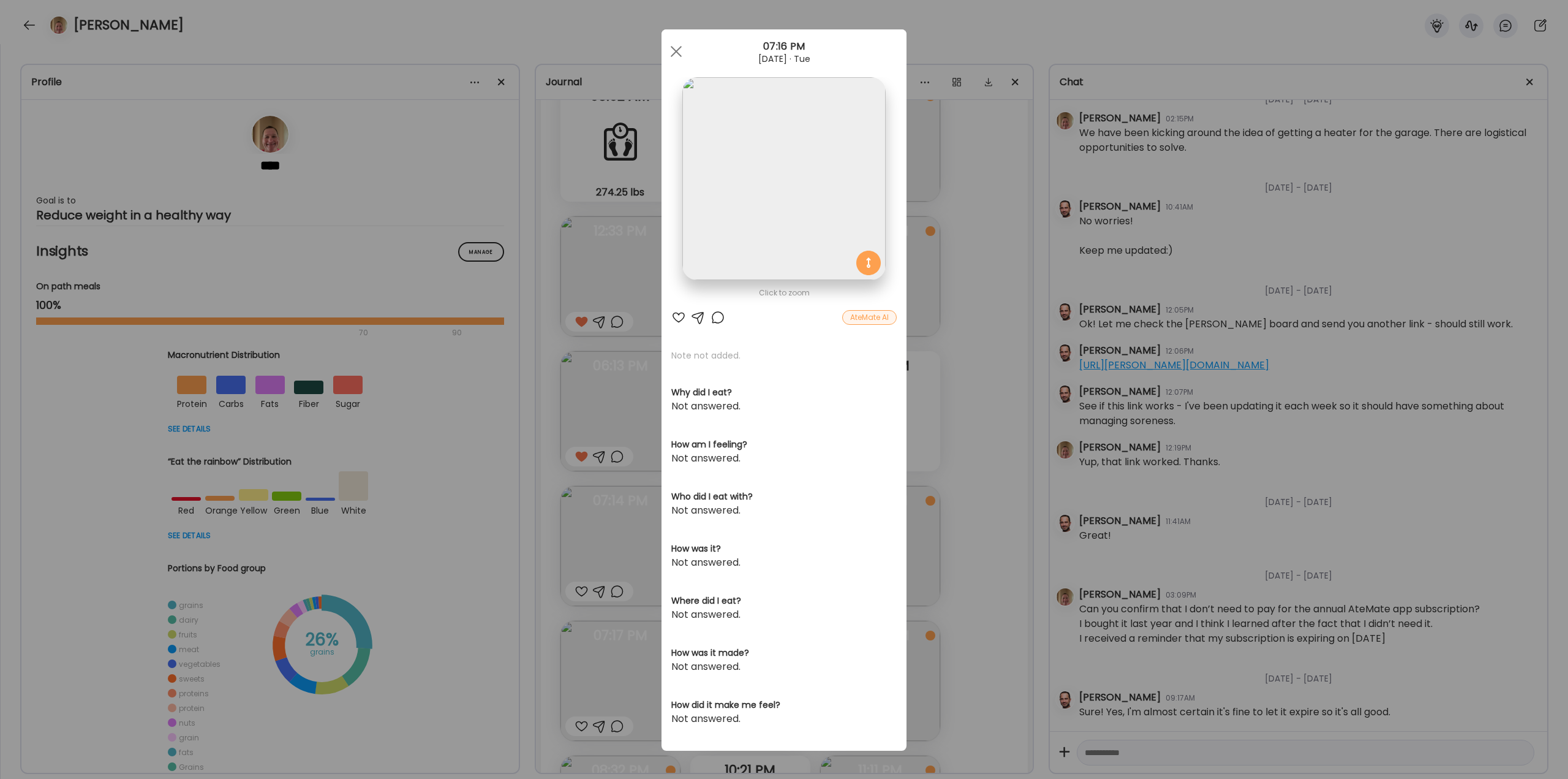
click at [987, 508] on div "Ate Coach Dashboard Wahoo! It’s official Take a moment to set up your Coach Pro…" at bounding box center [784, 389] width 1568 height 779
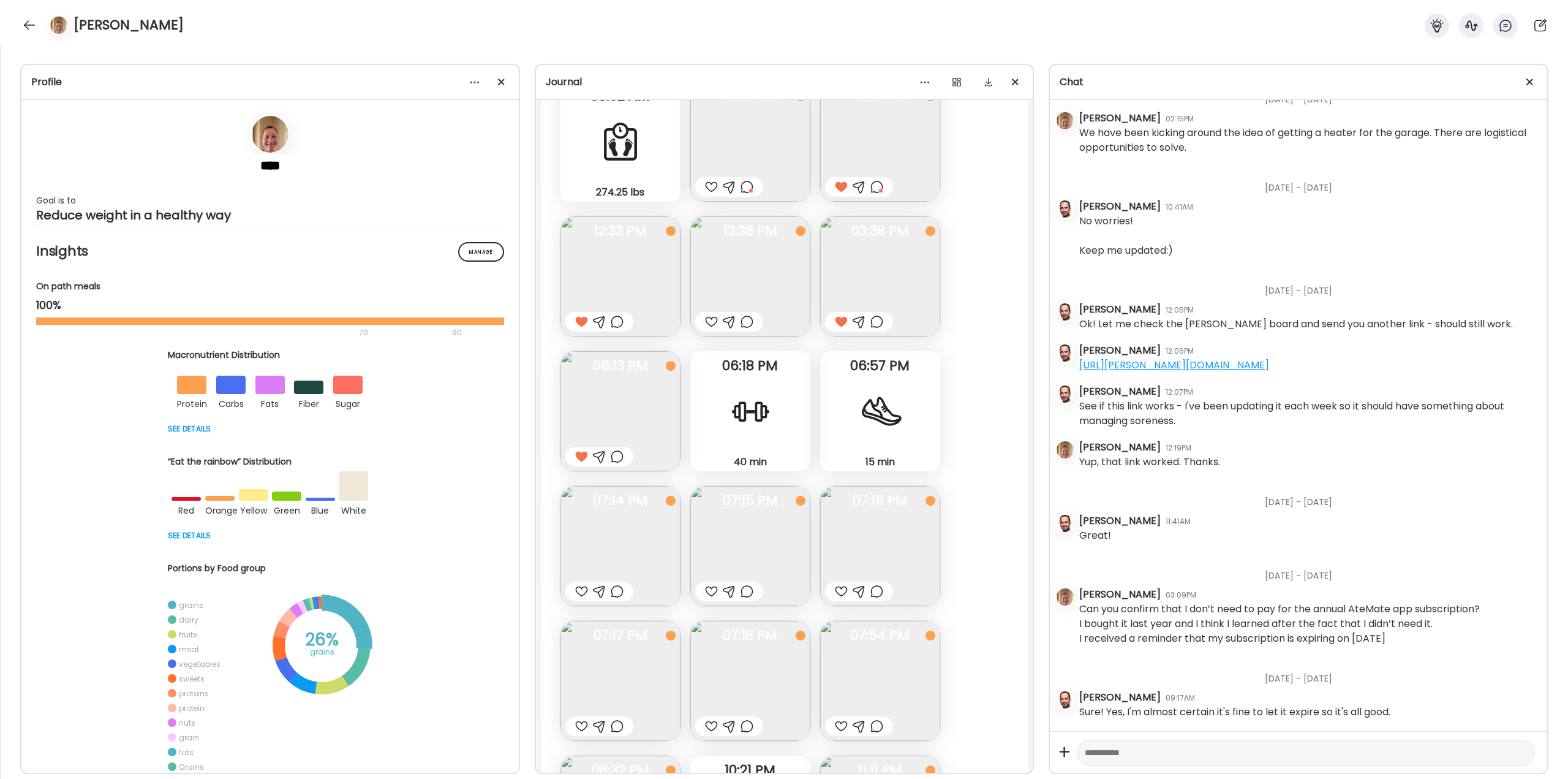
click at [618, 591] on div at bounding box center [617, 591] width 13 height 15
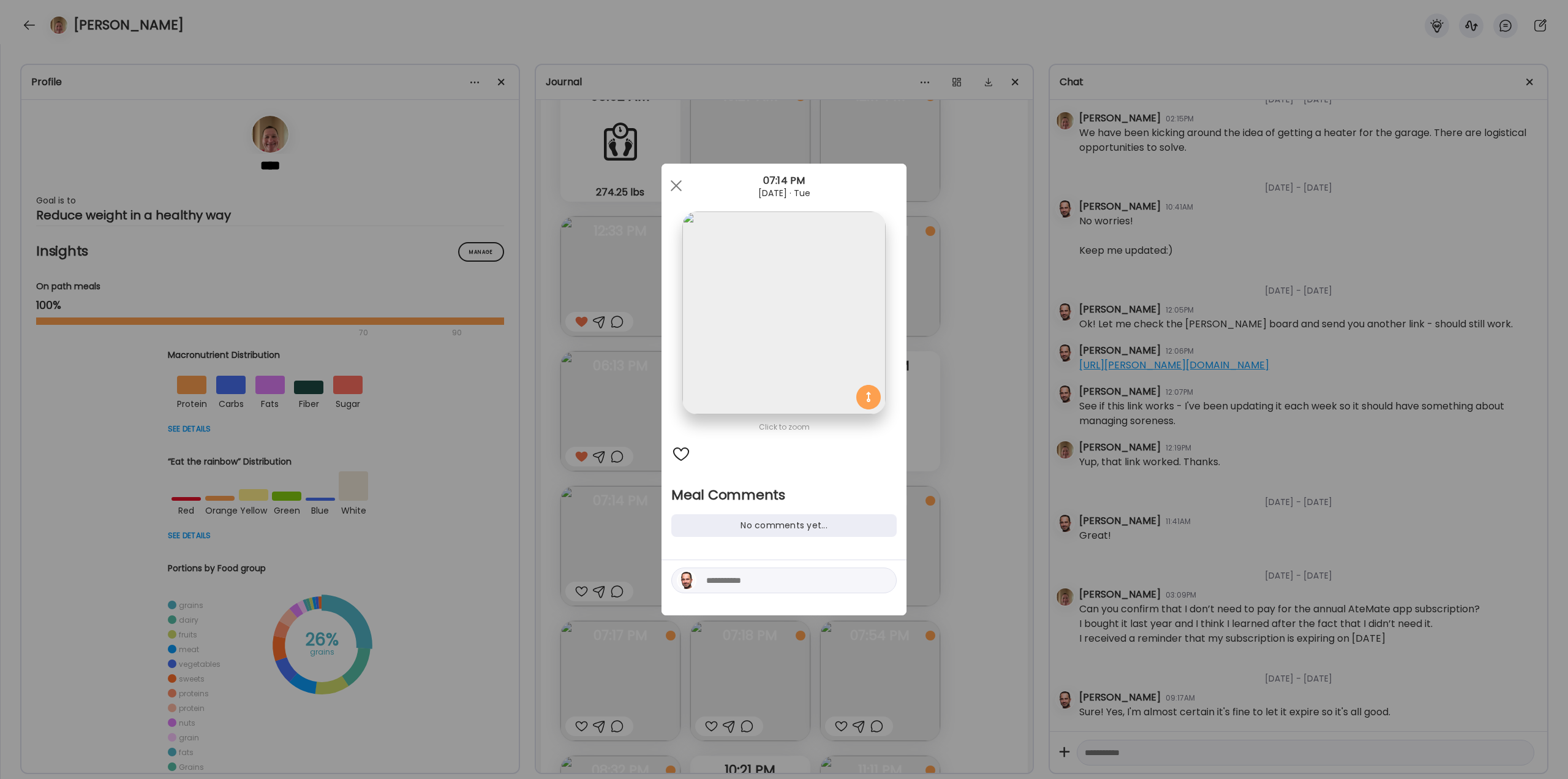
click at [723, 580] on textarea at bounding box center [788, 580] width 165 height 15
type textarea "**********"
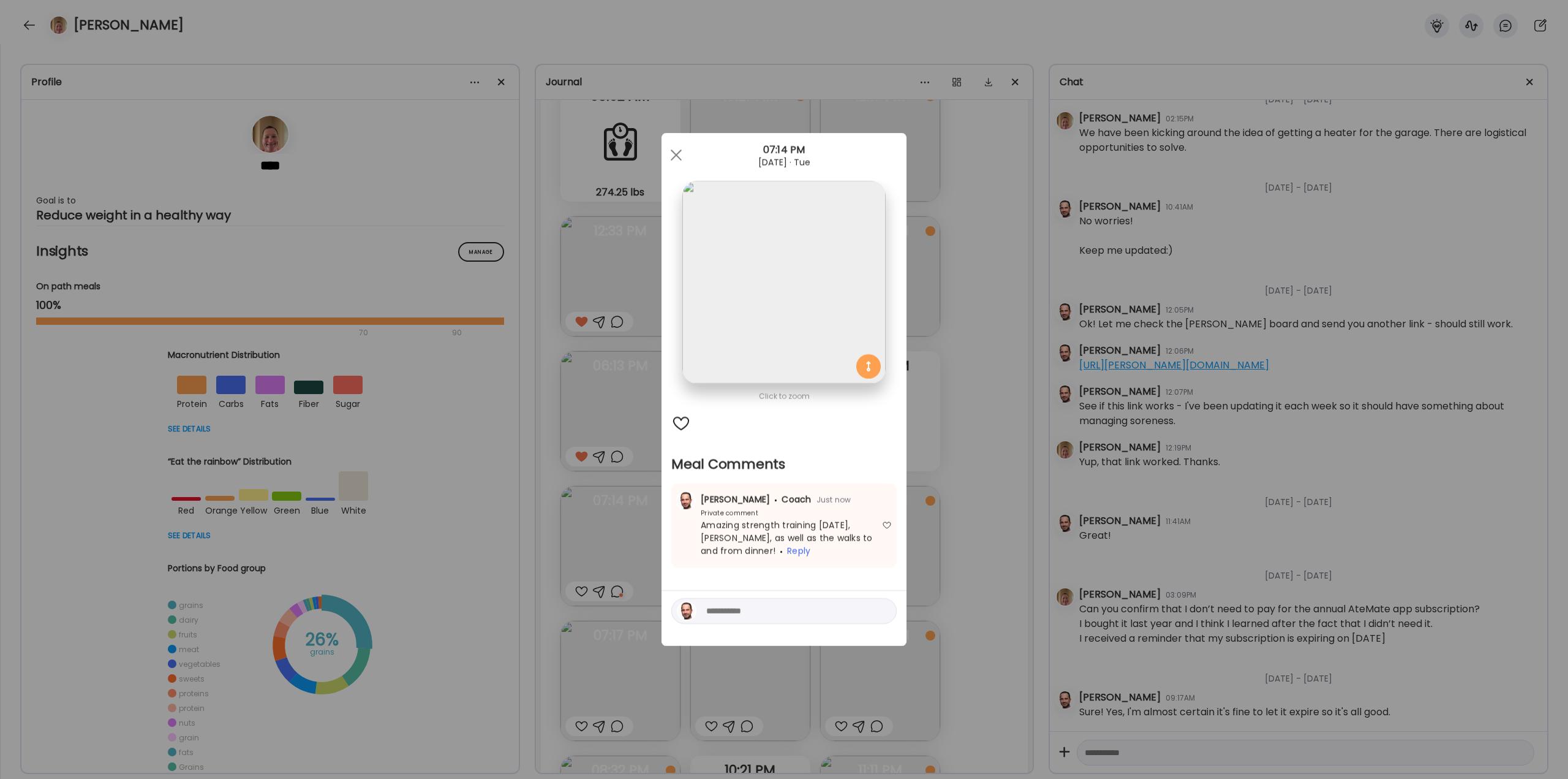
click at [1019, 466] on div "Ate Coach Dashboard Wahoo! It’s official Take a moment to set up your Coach Pro…" at bounding box center [784, 389] width 1568 height 779
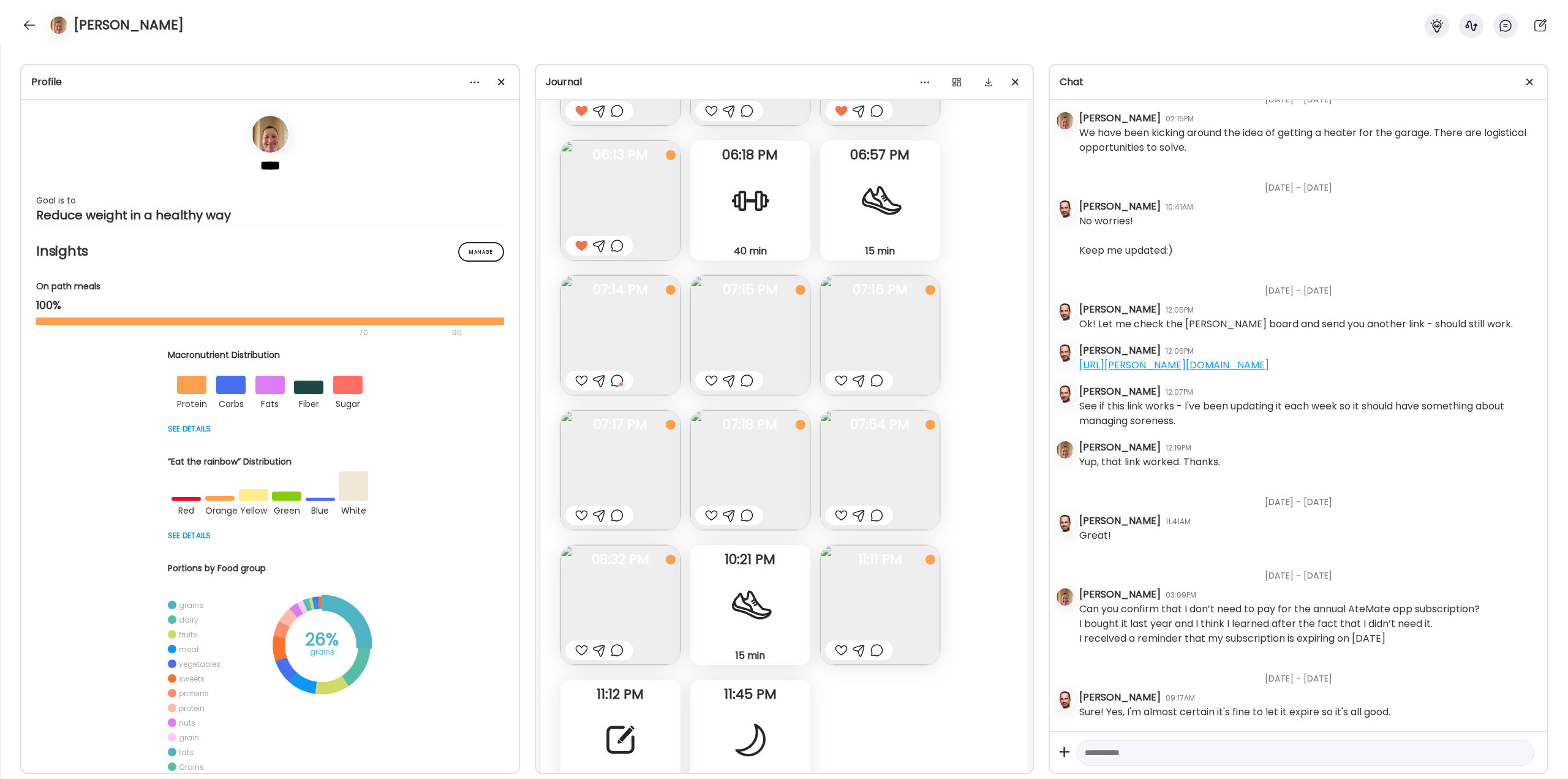
scroll to position [20344, 0]
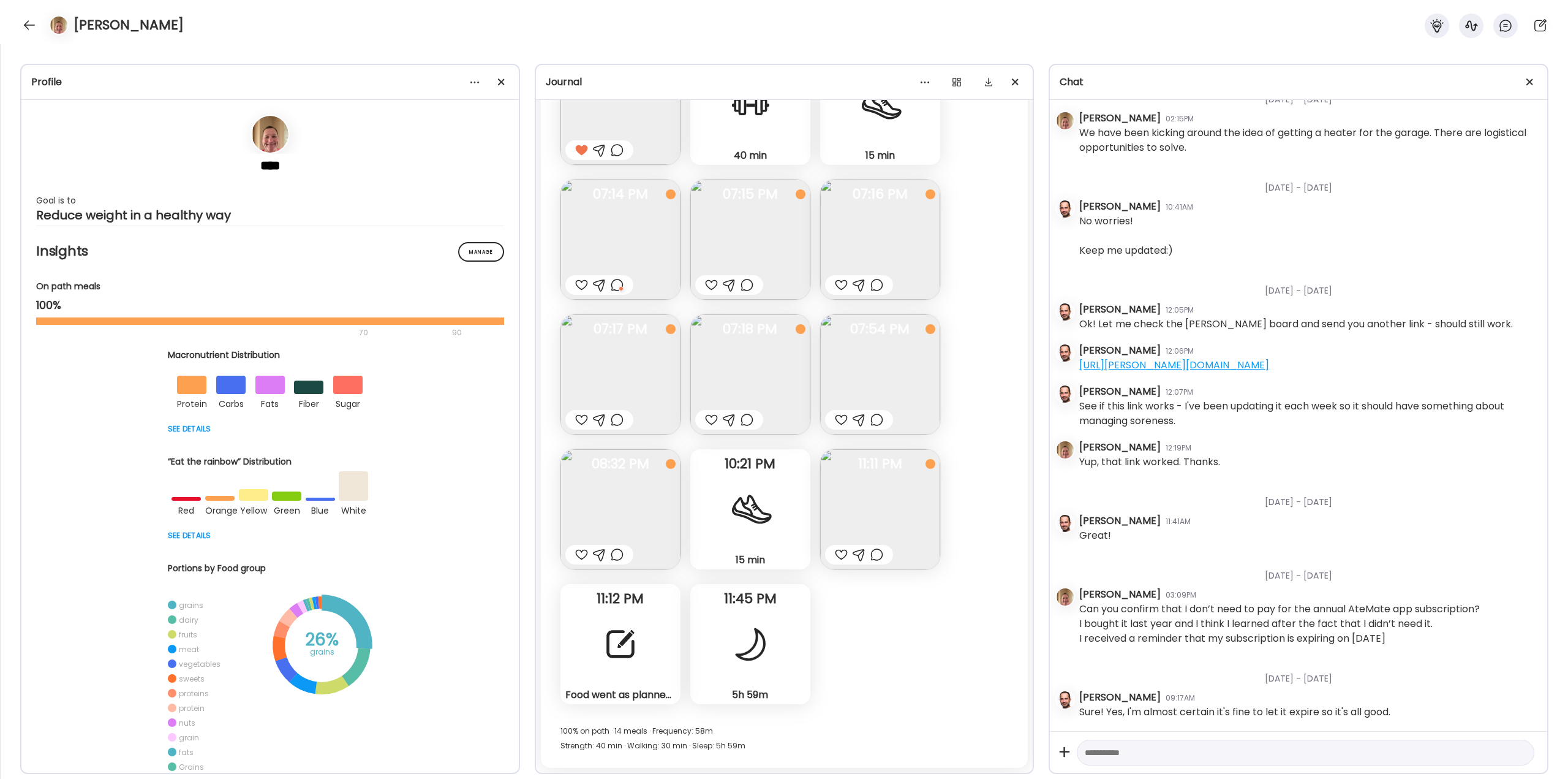
click at [592, 673] on div "Food went as planned [DATE]. I’m planning for only 1 meal [DATE] at dinner time…" at bounding box center [620, 644] width 120 height 120
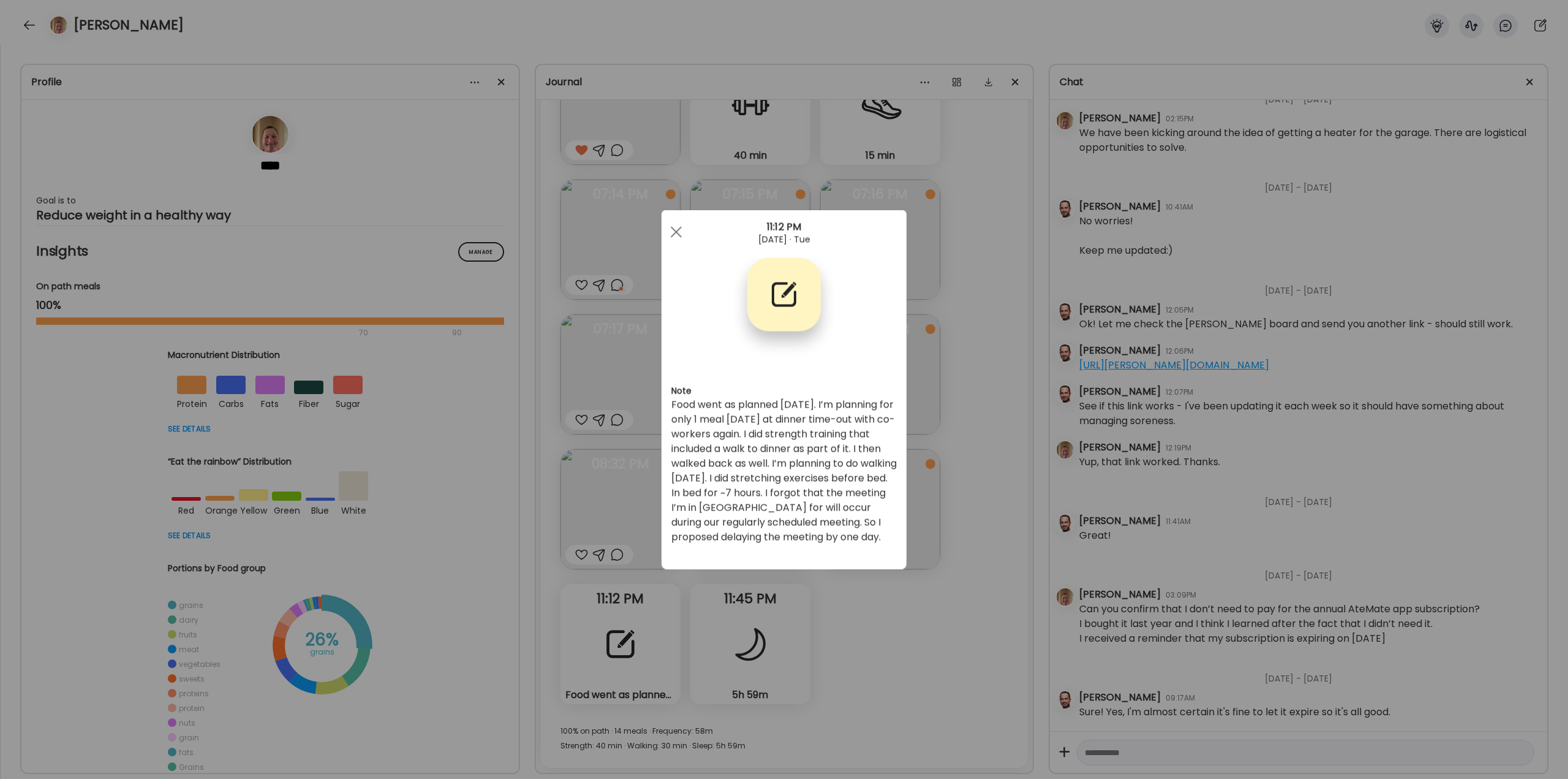
click at [895, 619] on div "Ate Coach Dashboard Wahoo! It’s official Take a moment to set up your Coach Pro…" at bounding box center [784, 389] width 1568 height 779
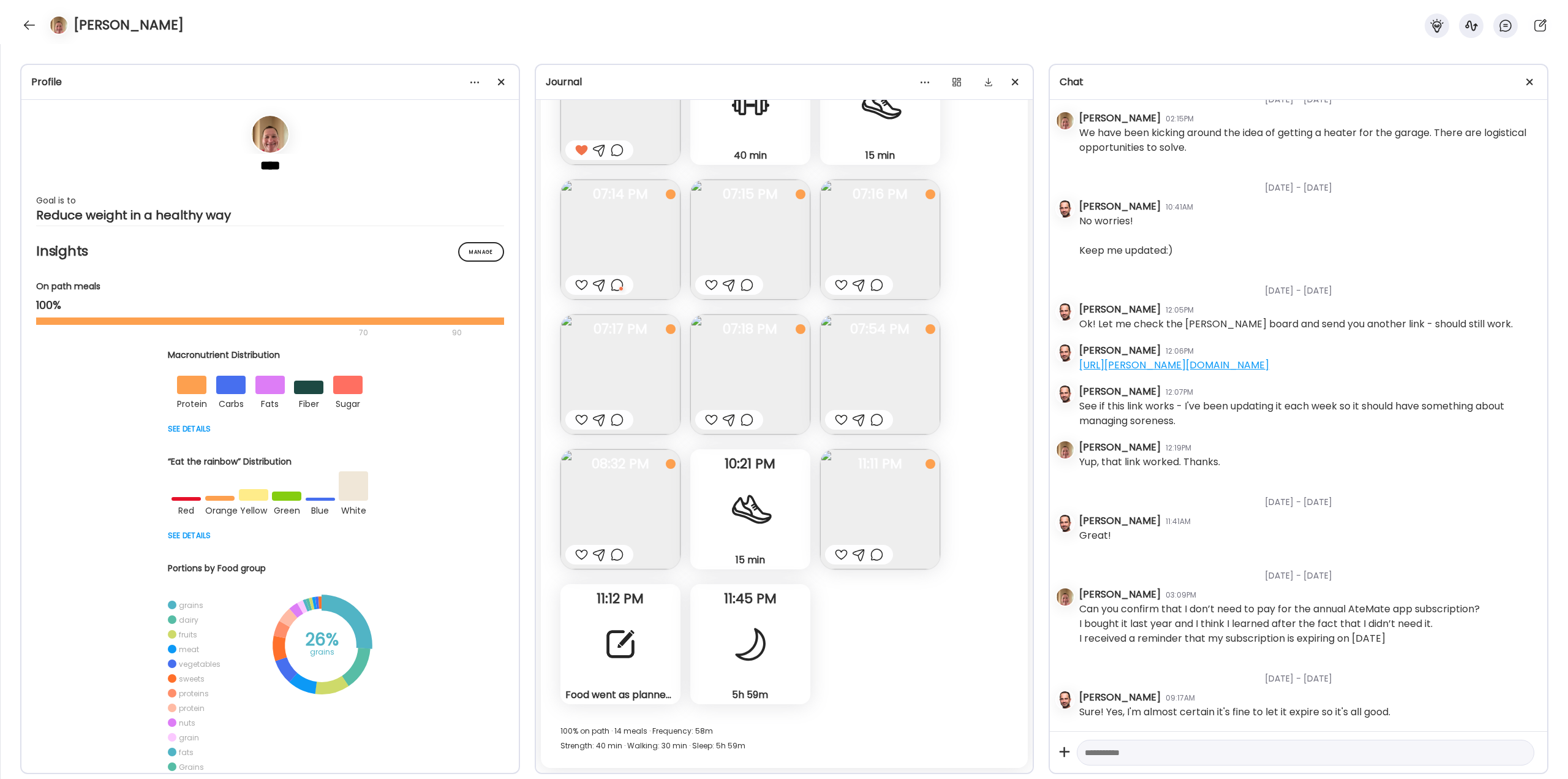
click at [841, 556] on div at bounding box center [841, 554] width 13 height 15
click at [905, 371] on img at bounding box center [880, 374] width 120 height 120
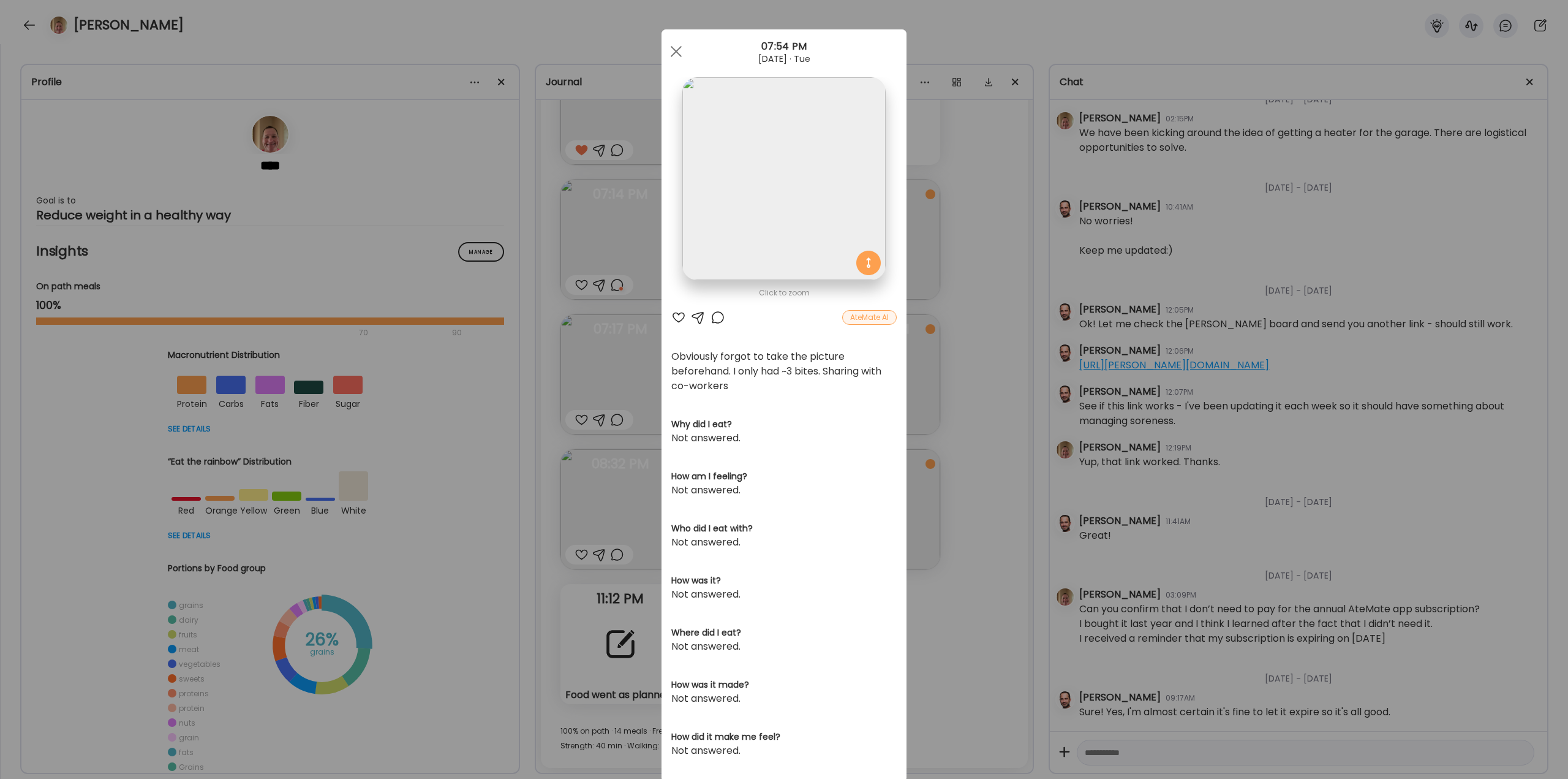
click at [716, 318] on div at bounding box center [718, 317] width 15 height 15
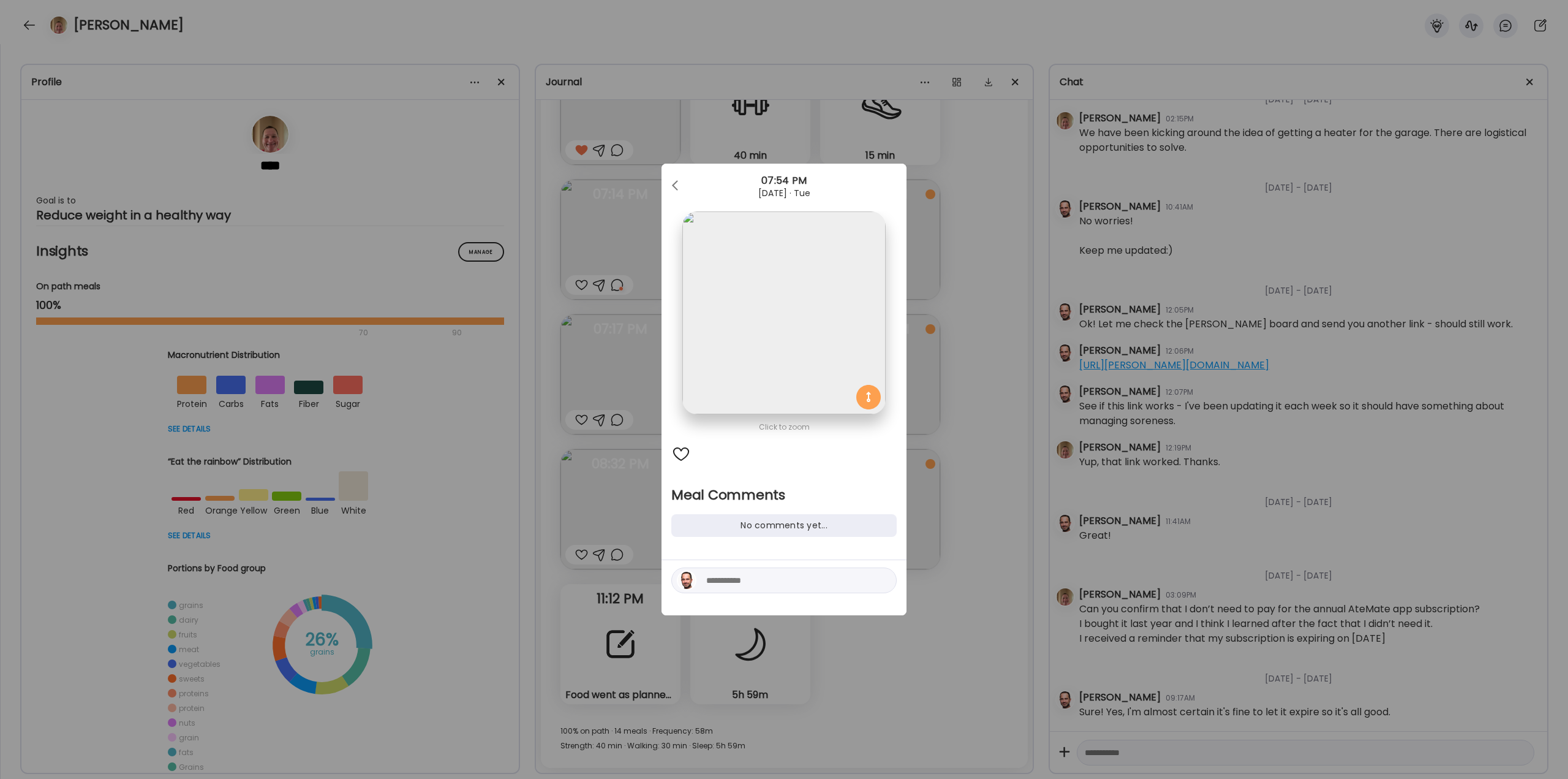
click at [767, 578] on textarea at bounding box center [788, 580] width 165 height 15
type textarea "**********"
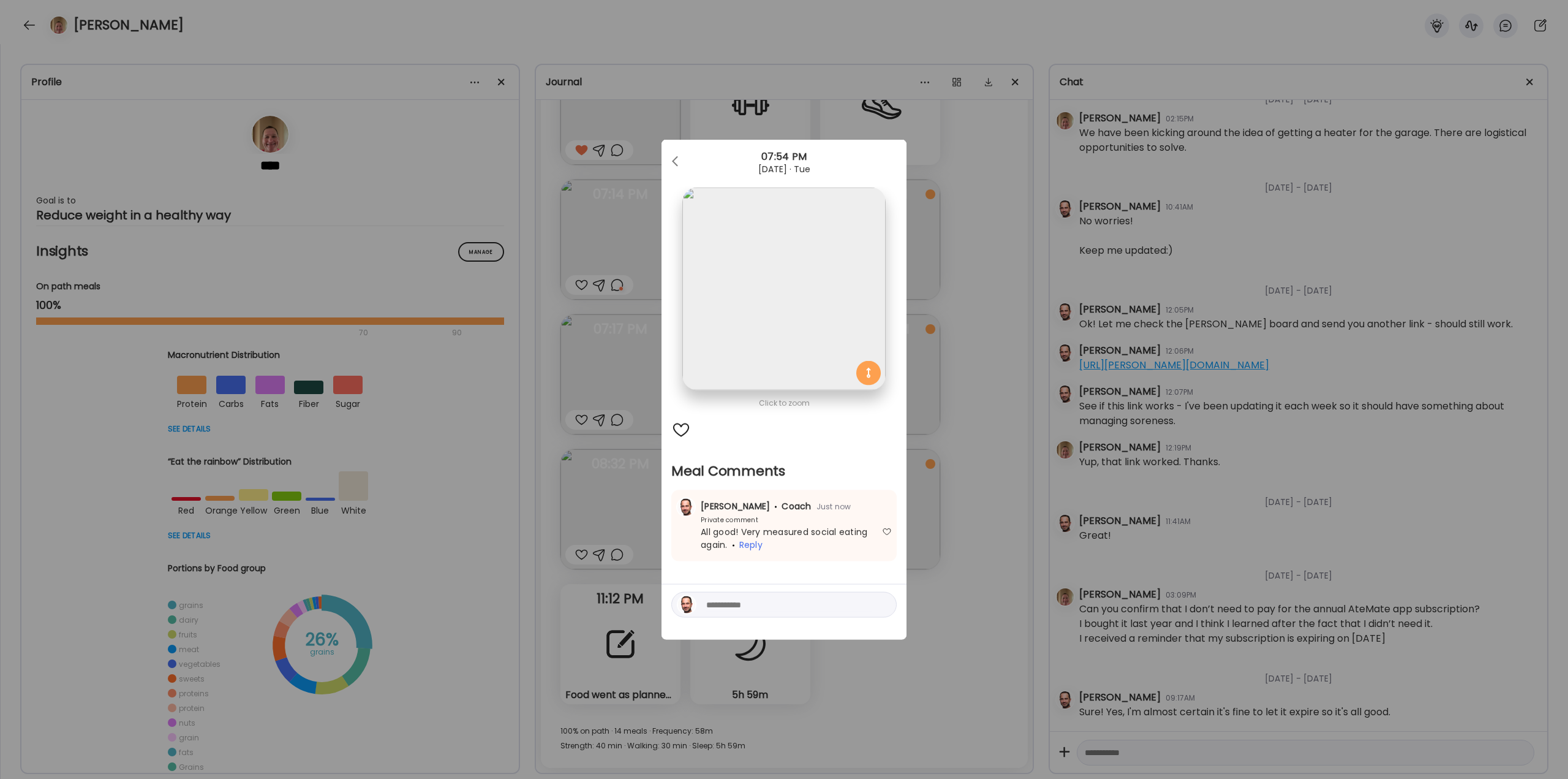
click at [928, 530] on div "Ate Coach Dashboard Wahoo! It’s official Take a moment to set up your Coach Pro…" at bounding box center [784, 389] width 1568 height 779
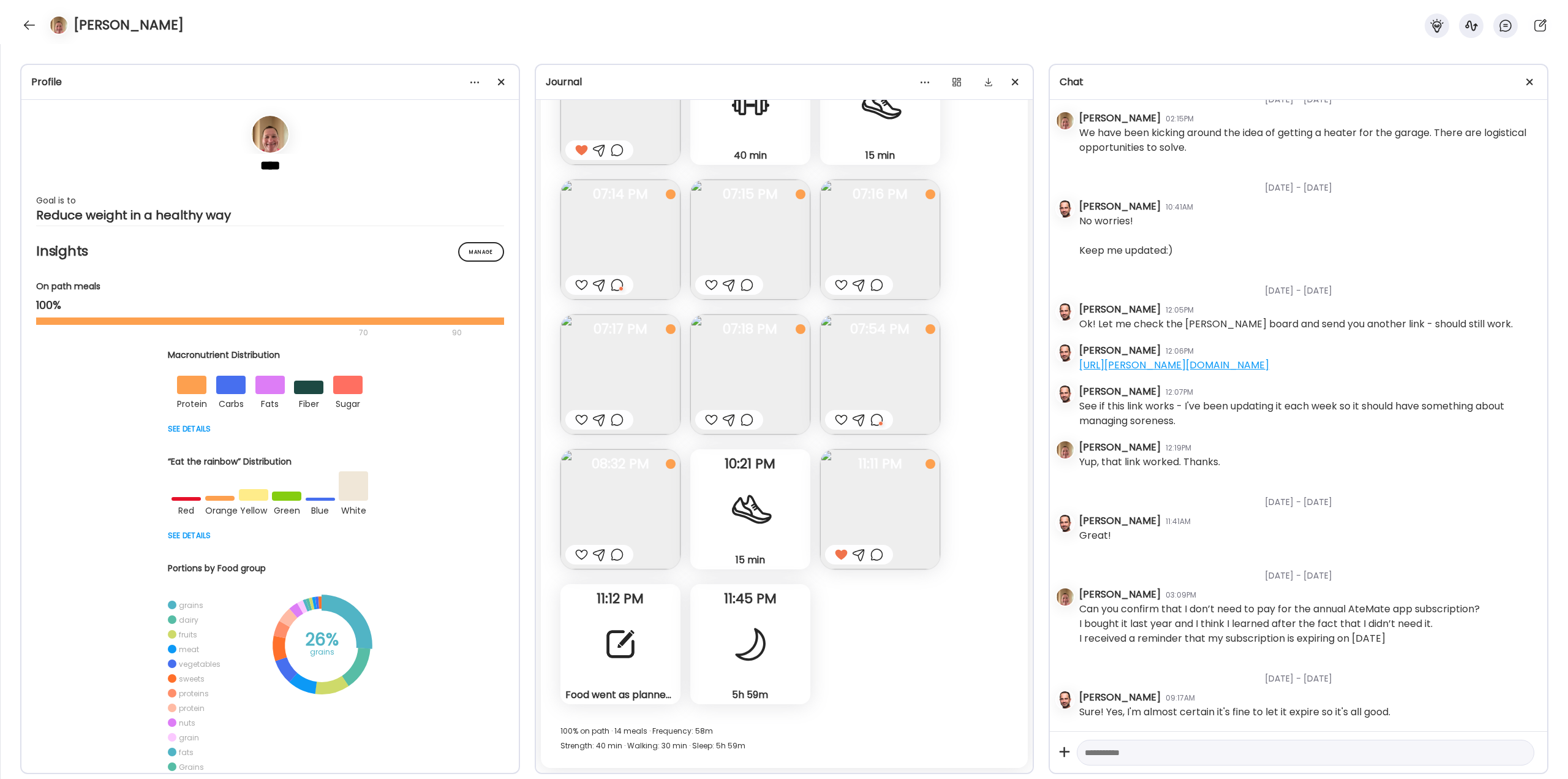
click at [637, 648] on div at bounding box center [620, 643] width 44 height 44
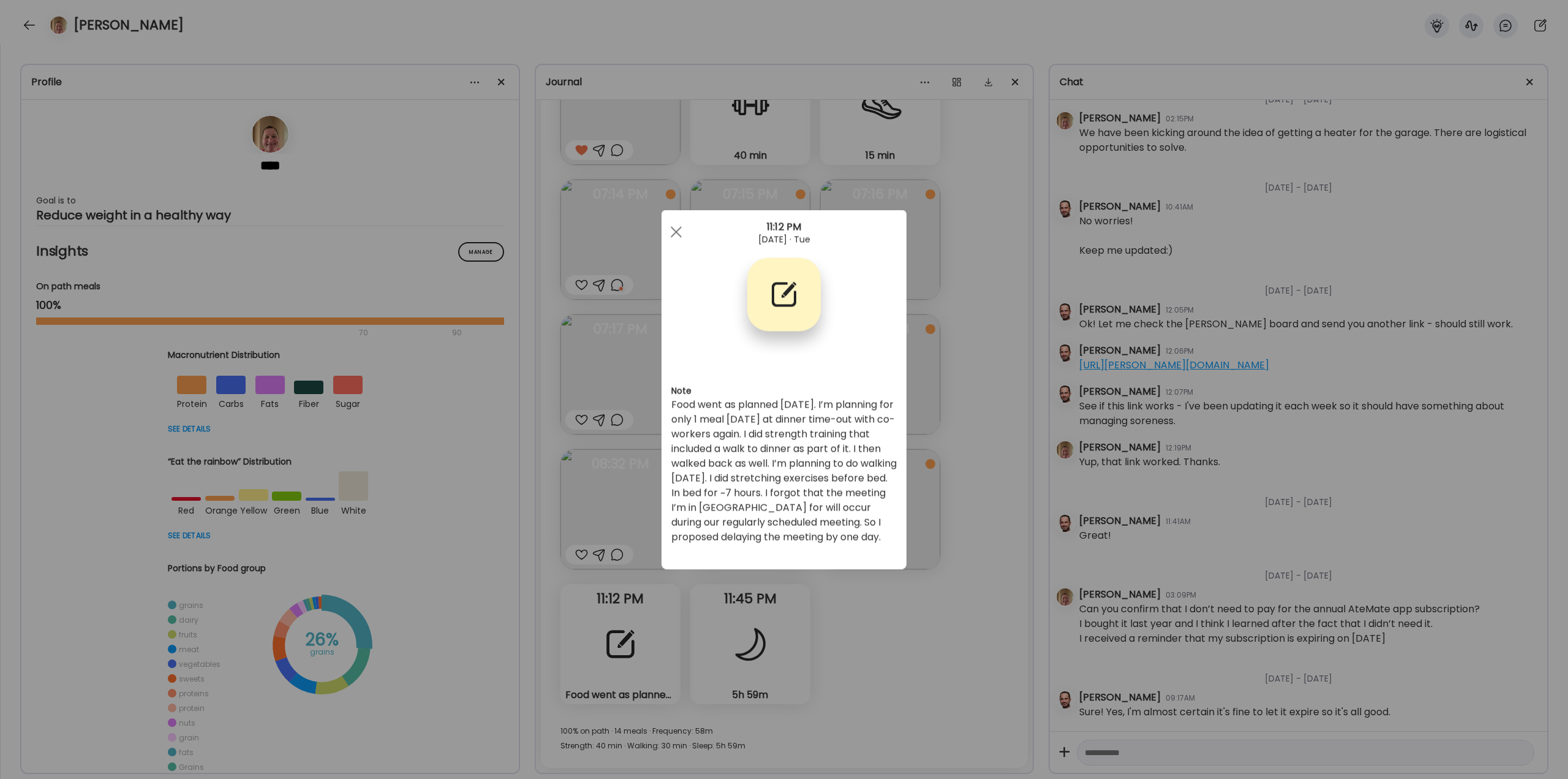
click at [849, 609] on div "Ate Coach Dashboard Wahoo! It’s official Take a moment to set up your Coach Pro…" at bounding box center [784, 389] width 1568 height 779
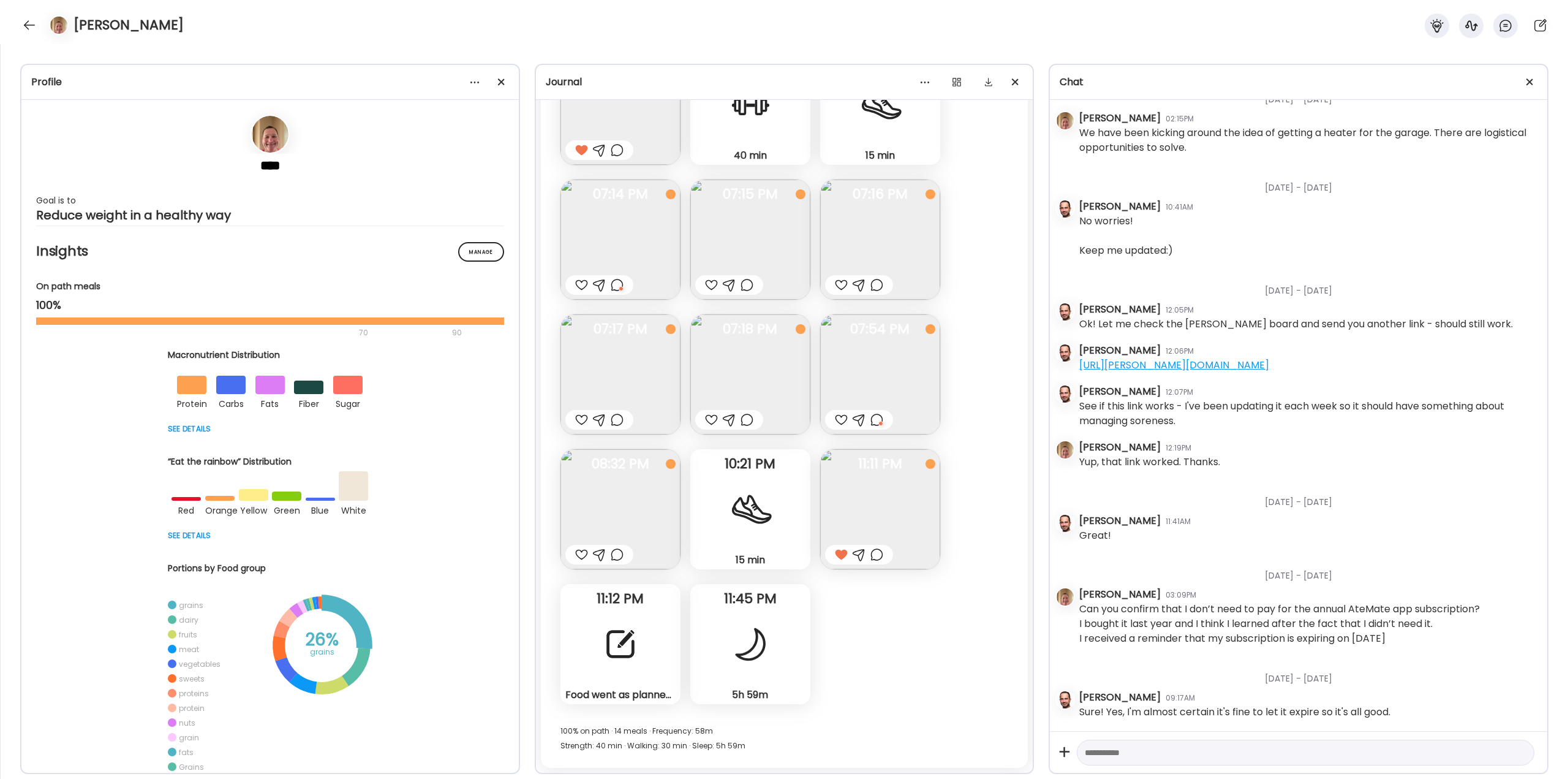
click at [877, 554] on div at bounding box center [877, 554] width 13 height 15
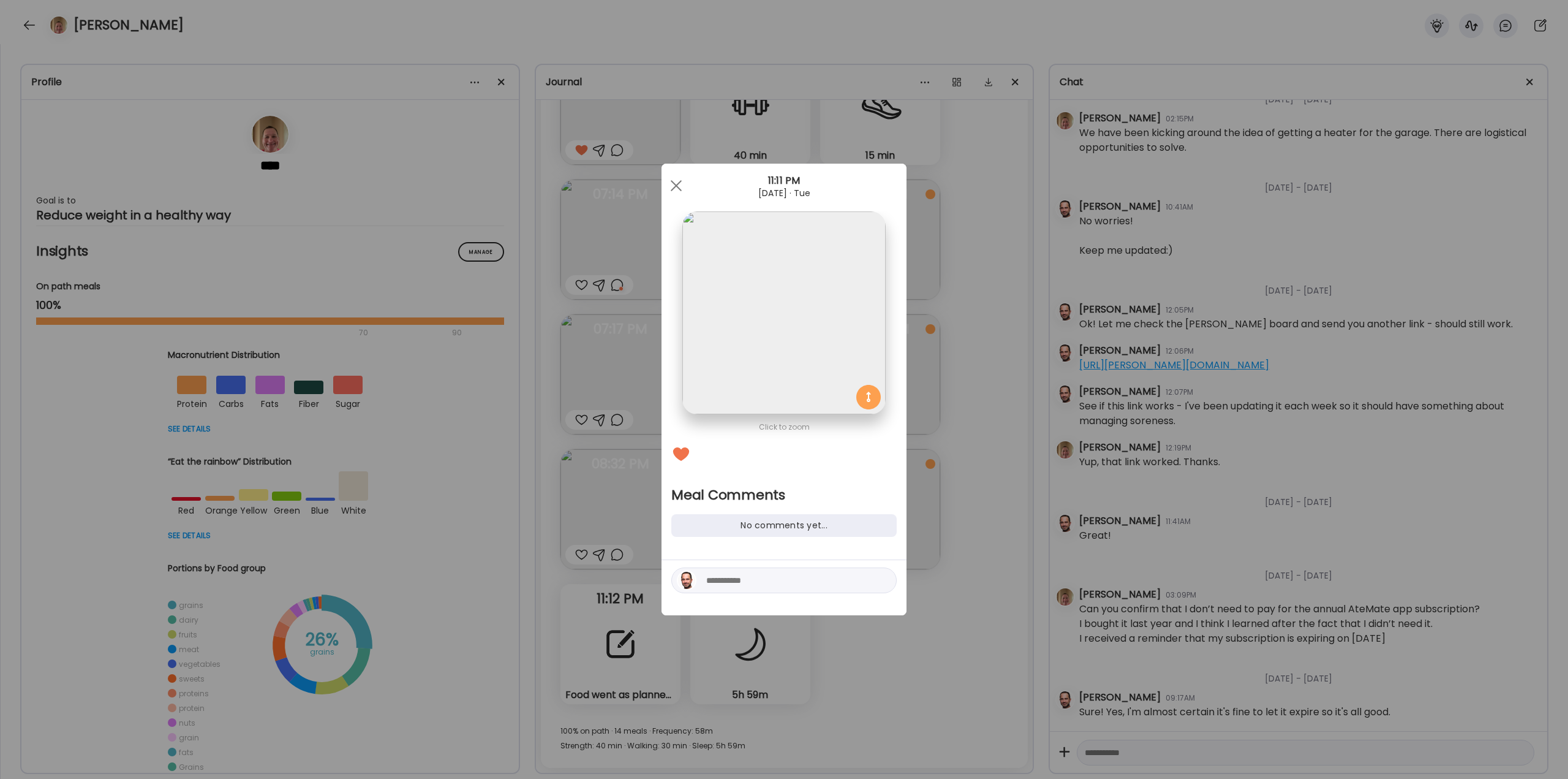
click at [770, 580] on textarea at bounding box center [788, 580] width 165 height 15
type textarea "**********"
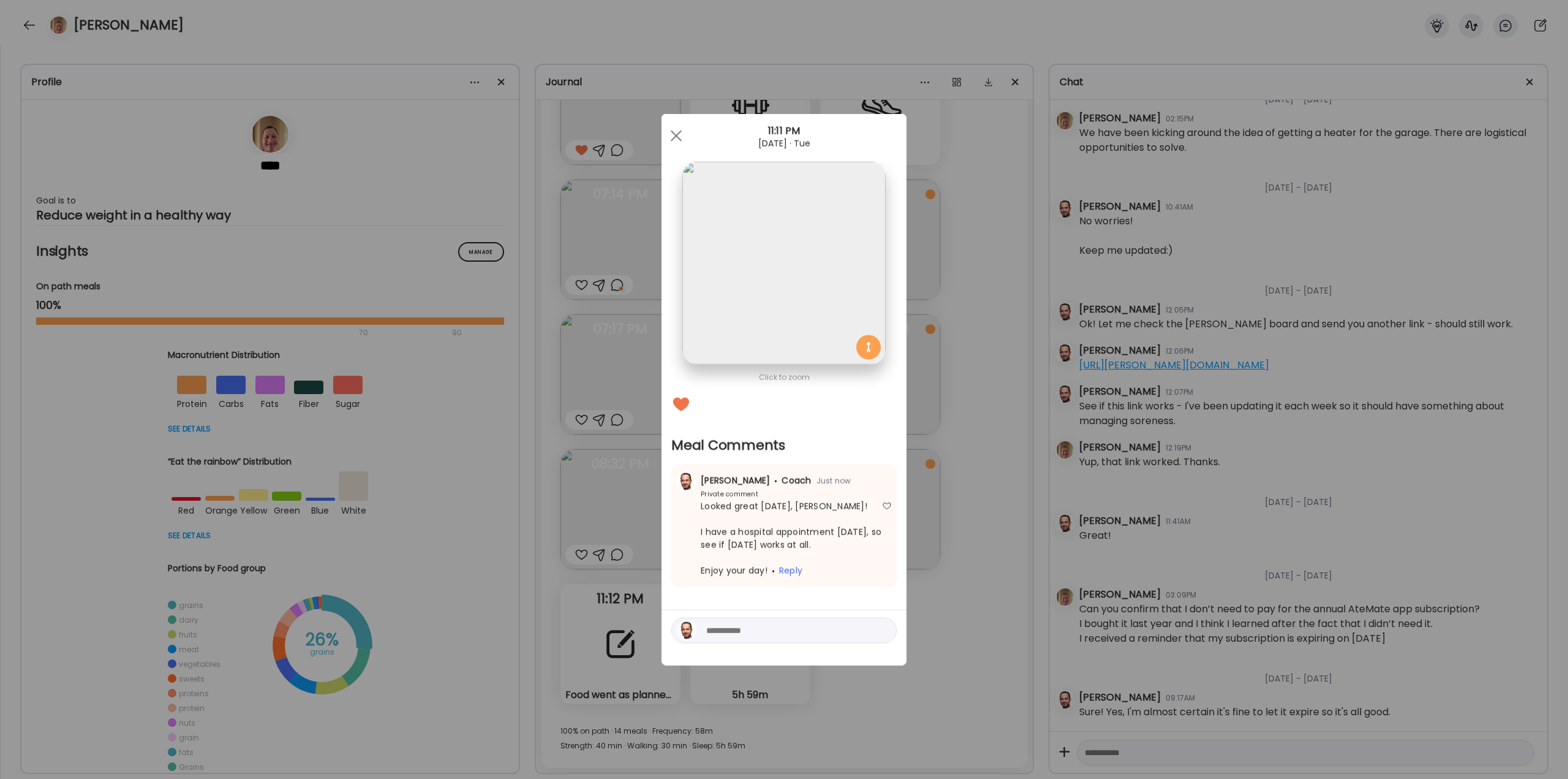
click at [944, 508] on div "Ate Coach Dashboard Wahoo! It’s official Take a moment to set up your Coach Pro…" at bounding box center [784, 389] width 1568 height 779
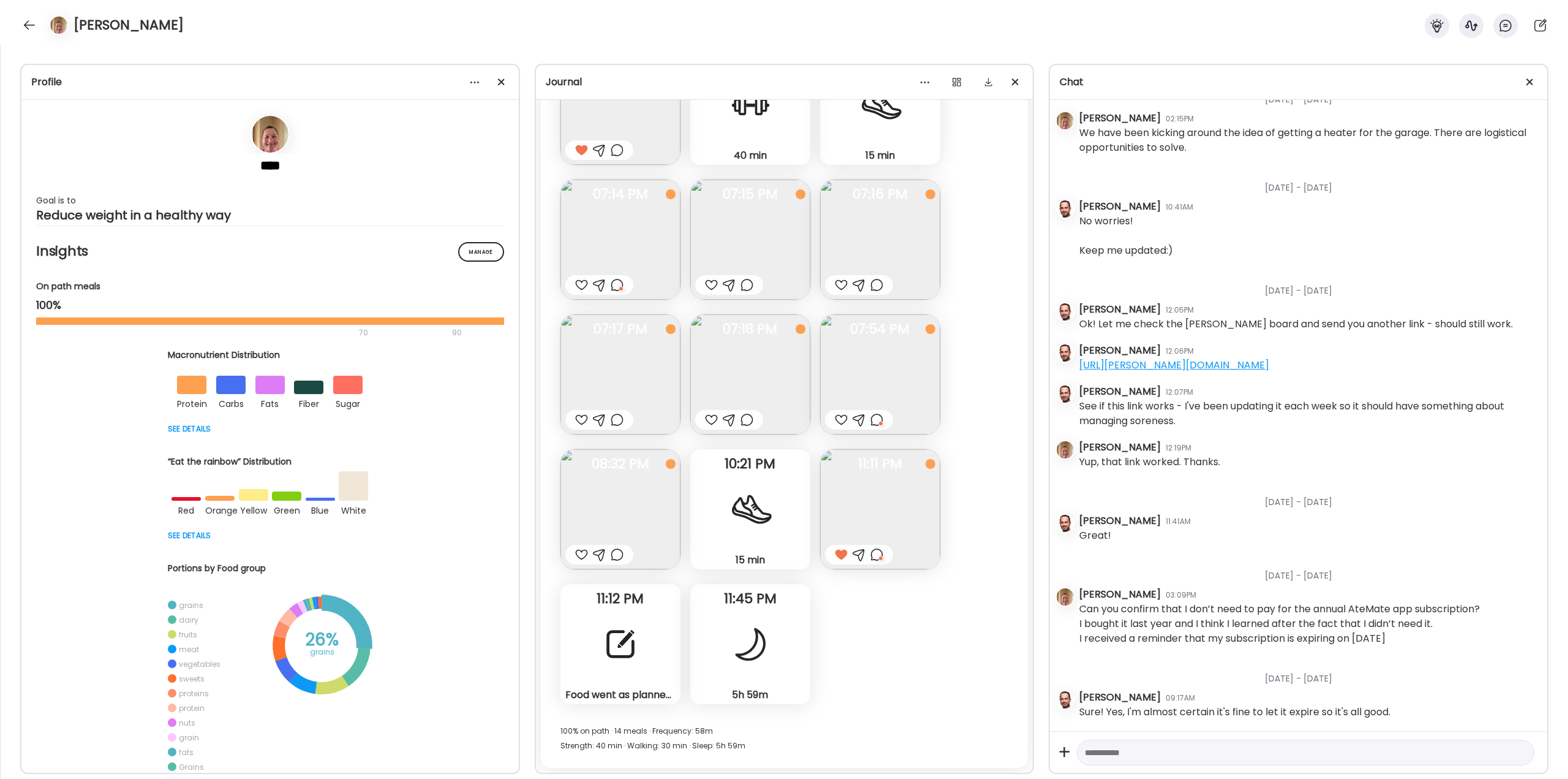
click at [35, 23] on div at bounding box center [29, 24] width 20 height 20
